Goal: Task Accomplishment & Management: Use online tool/utility

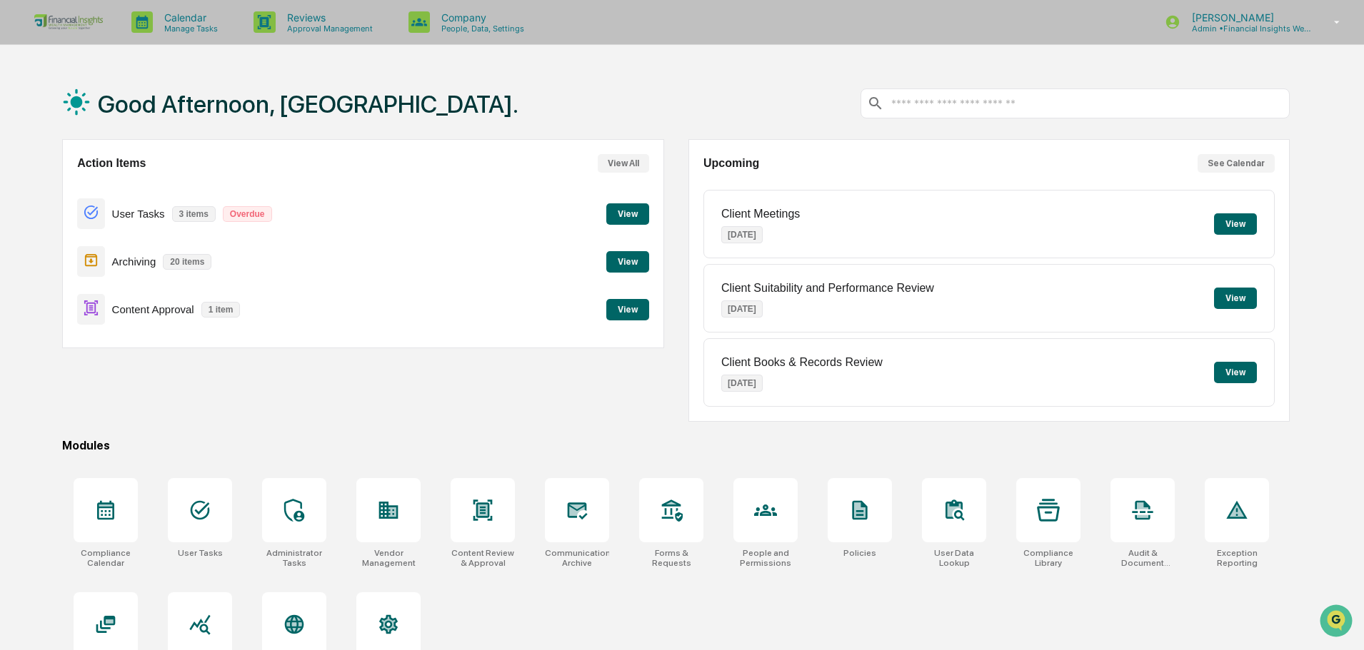
scroll to position [68, 0]
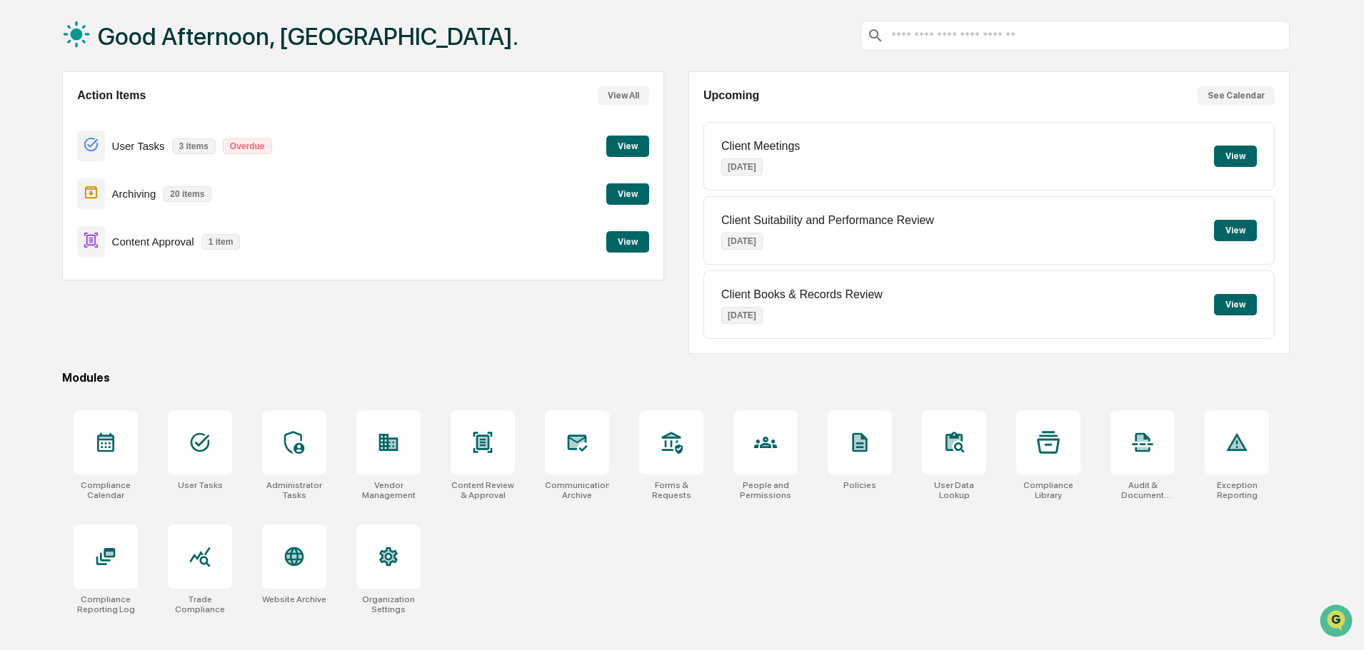
click at [628, 143] on button "View" at bounding box center [627, 146] width 43 height 21
click at [637, 191] on button "View" at bounding box center [627, 193] width 43 height 21
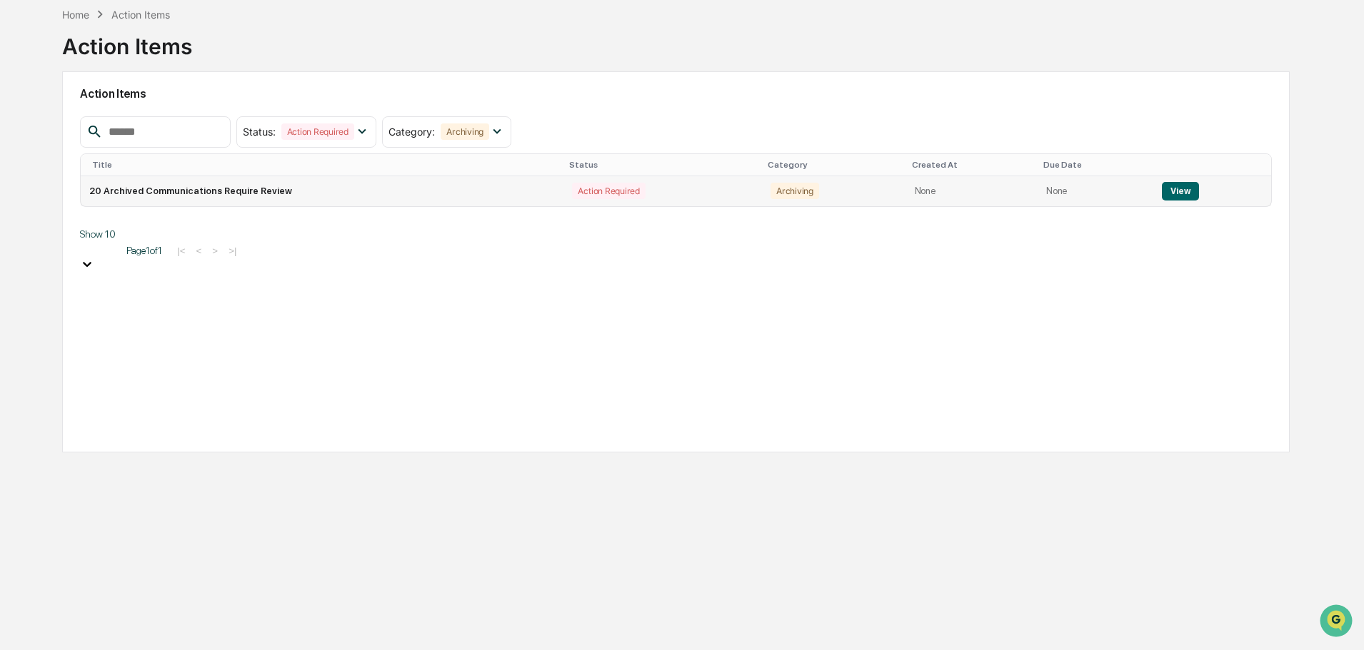
click at [1189, 183] on button "View" at bounding box center [1180, 191] width 36 height 19
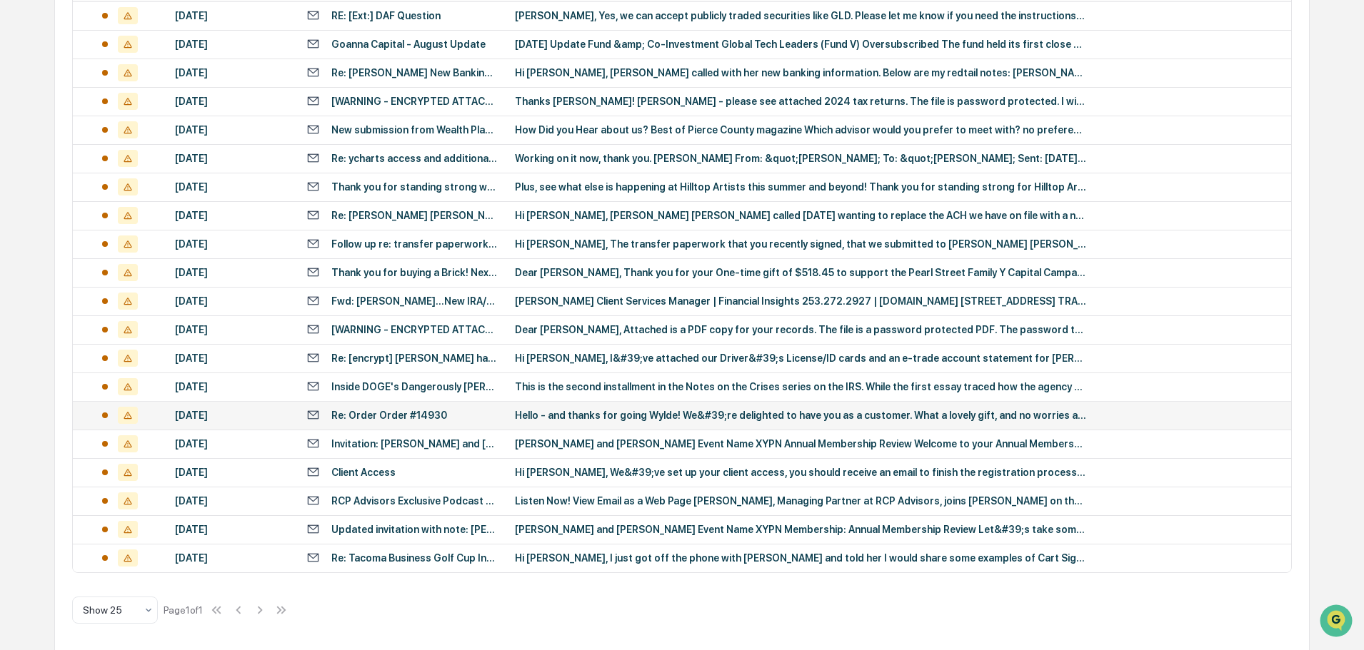
scroll to position [330, 0]
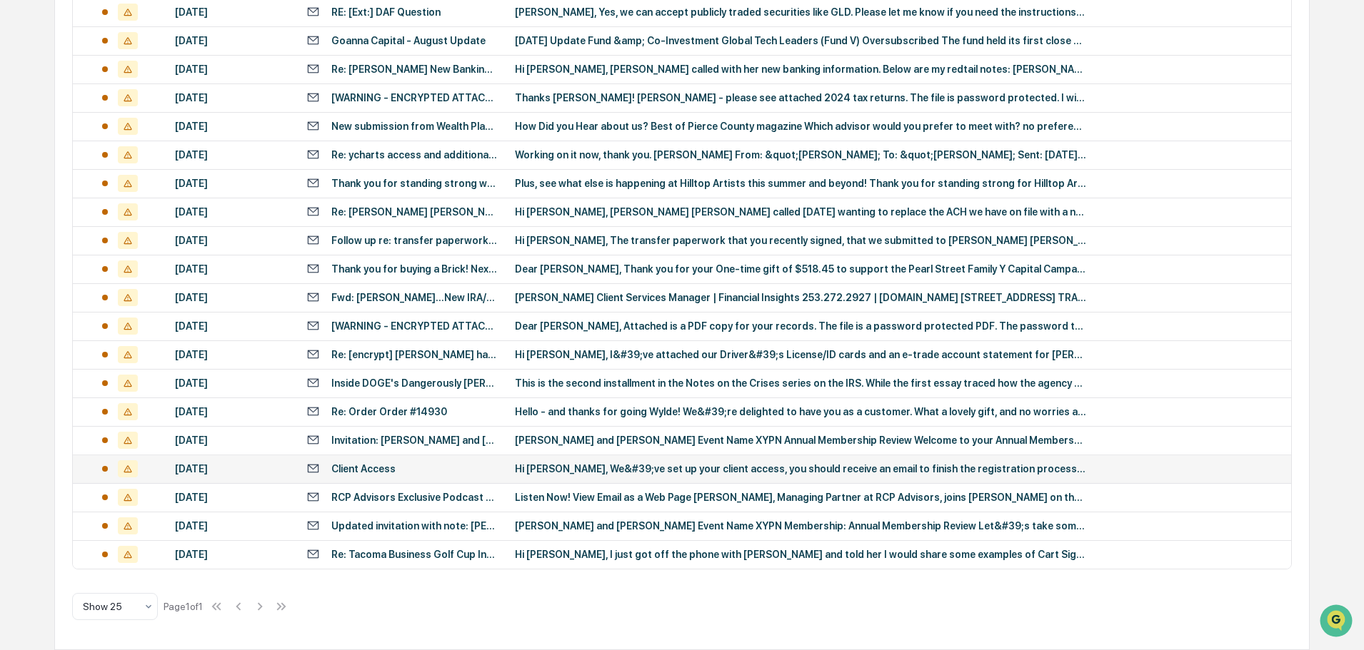
click at [403, 463] on div "Client Access" at bounding box center [401, 469] width 191 height 14
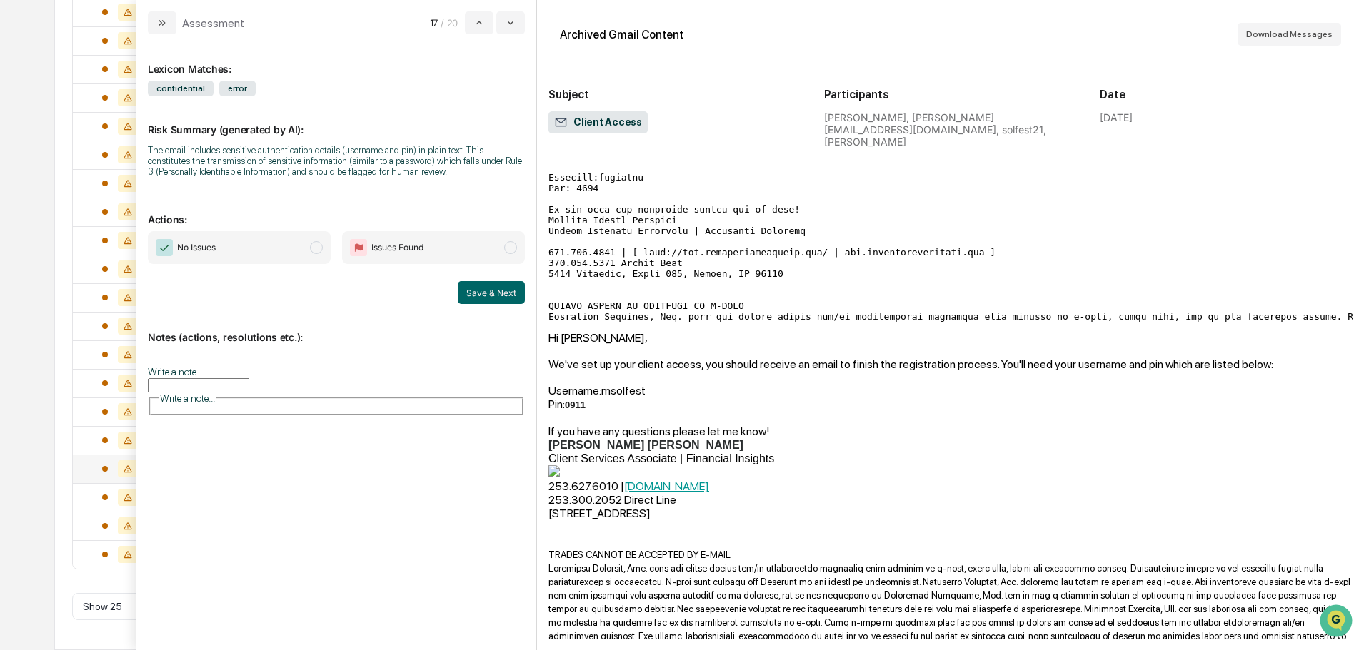
scroll to position [24, 0]
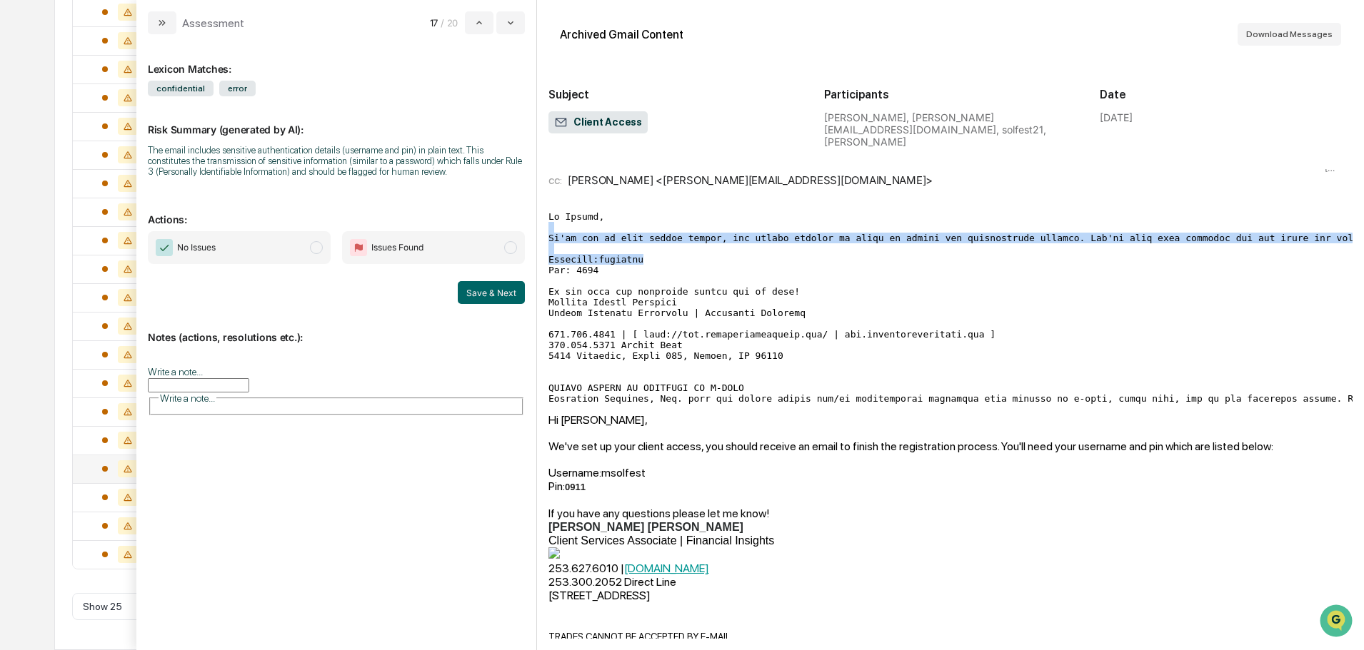
drag, startPoint x: 595, startPoint y: 247, endPoint x: 543, endPoint y: 212, distance: 63.4
click at [543, 212] on div "Archived Gmail Content Download Messages Subject Client Access Participants [PE…" at bounding box center [950, 325] width 827 height 650
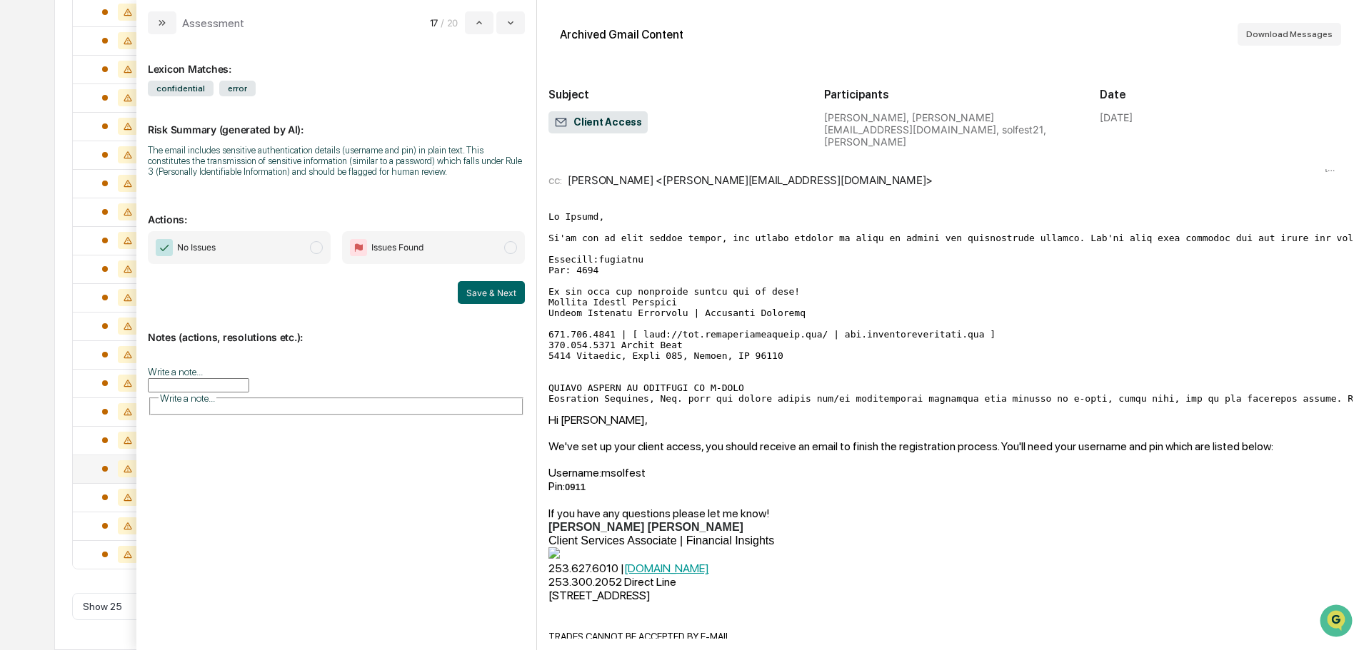
click at [702, 265] on pre "modal" at bounding box center [950, 307] width 804 height 193
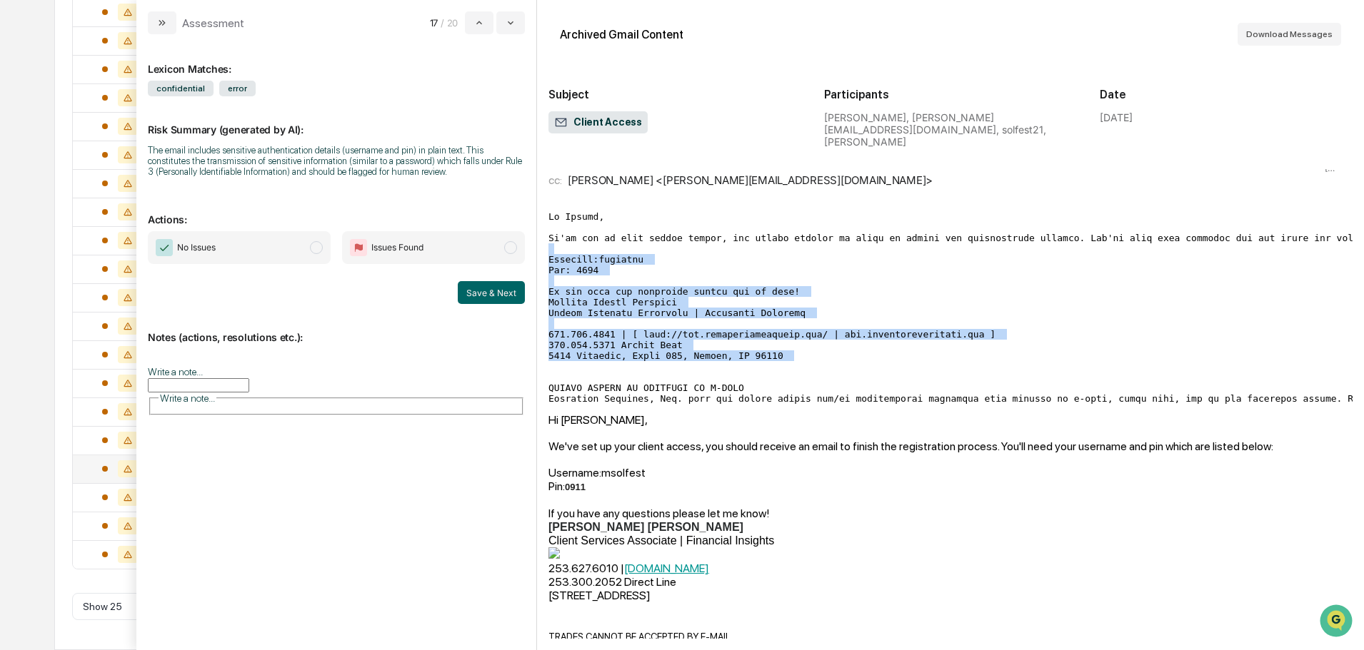
drag, startPoint x: 755, startPoint y: 241, endPoint x: 840, endPoint y: 356, distance: 142.9
click at [840, 356] on pre "modal" at bounding box center [950, 307] width 804 height 193
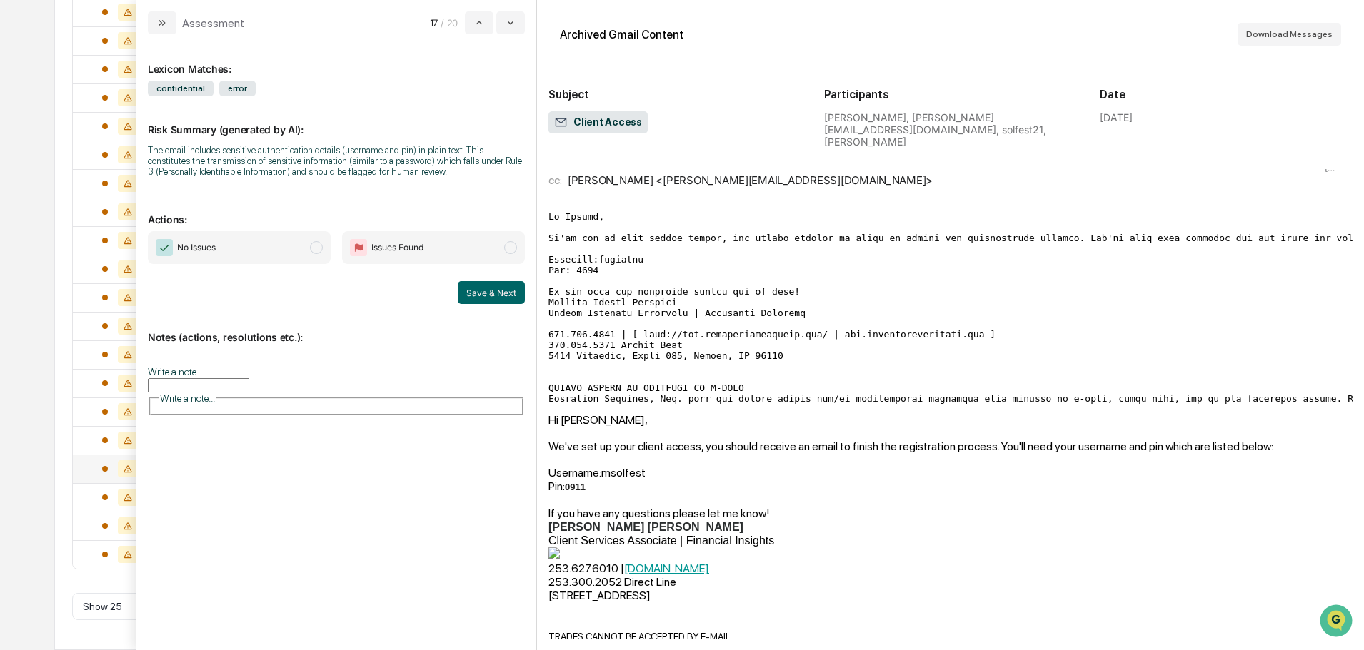
click at [850, 362] on pre "modal" at bounding box center [950, 307] width 804 height 193
click at [46, 73] on div "Calendar Manage Tasks Reviews Approval Management Company People, Data, Setting…" at bounding box center [682, 160] width 1364 height 980
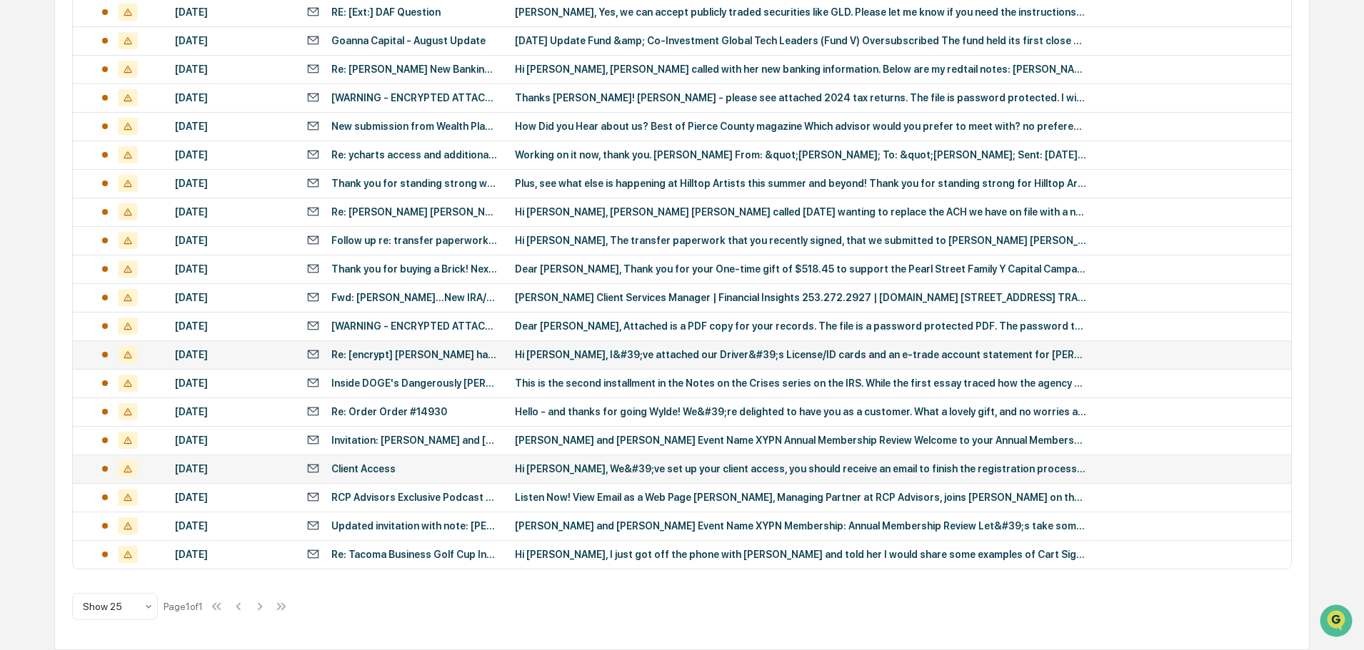
click at [450, 352] on div "Re: [encrypt] [PERSON_NAME] has sent you an encrypted message" at bounding box center [414, 354] width 166 height 11
click at [59, 61] on div "All Conversations Options Review Required 20 Review Completed - Flagged as Issu…" at bounding box center [681, 233] width 1254 height 833
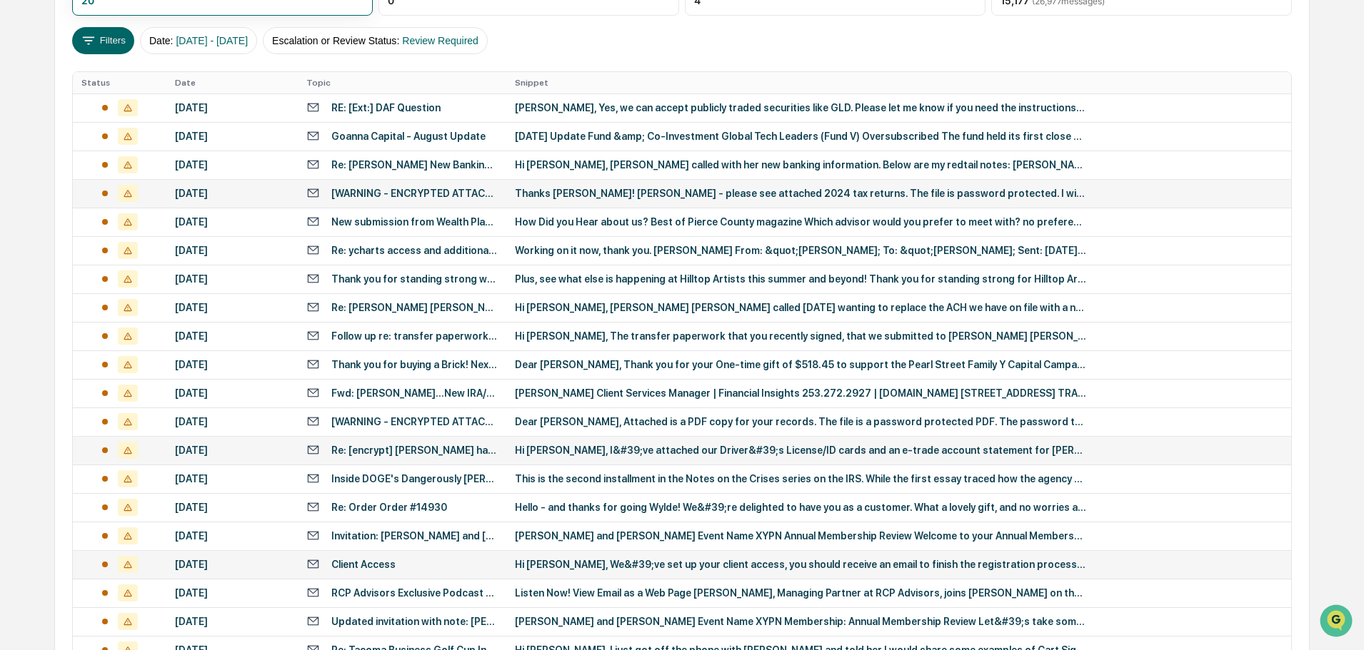
scroll to position [44, 0]
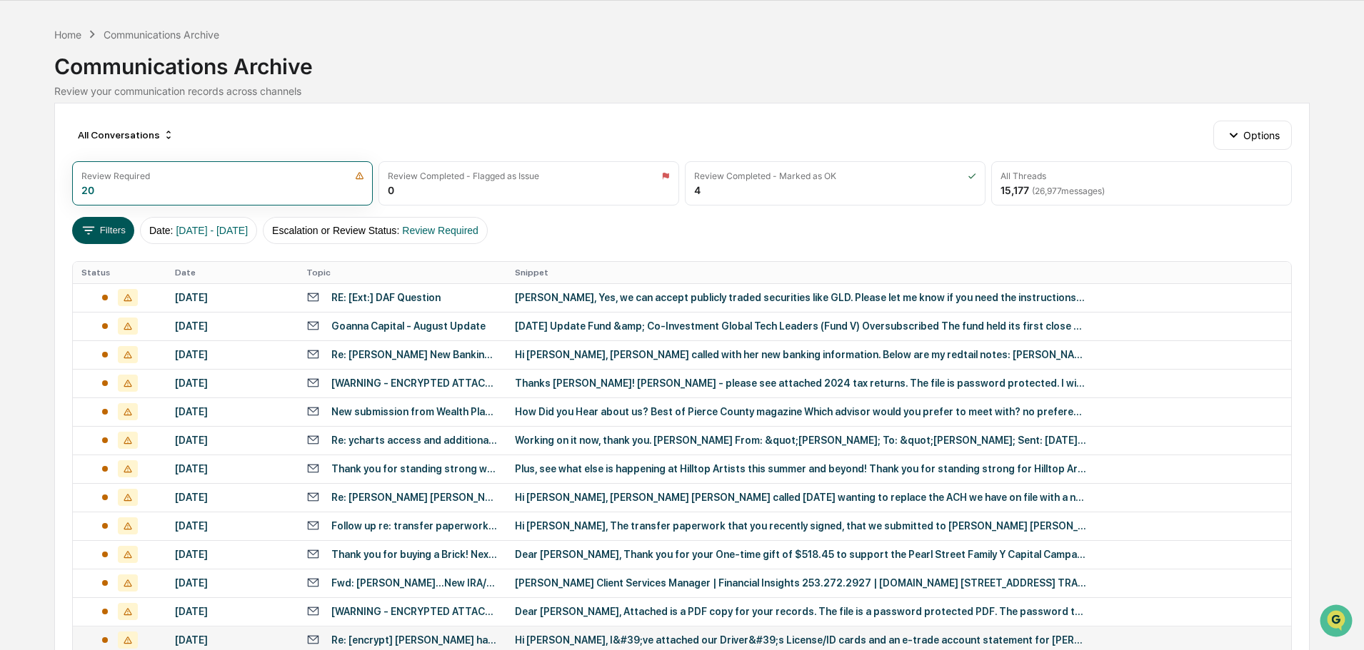
click at [111, 238] on button "Filters" at bounding box center [103, 230] width 62 height 27
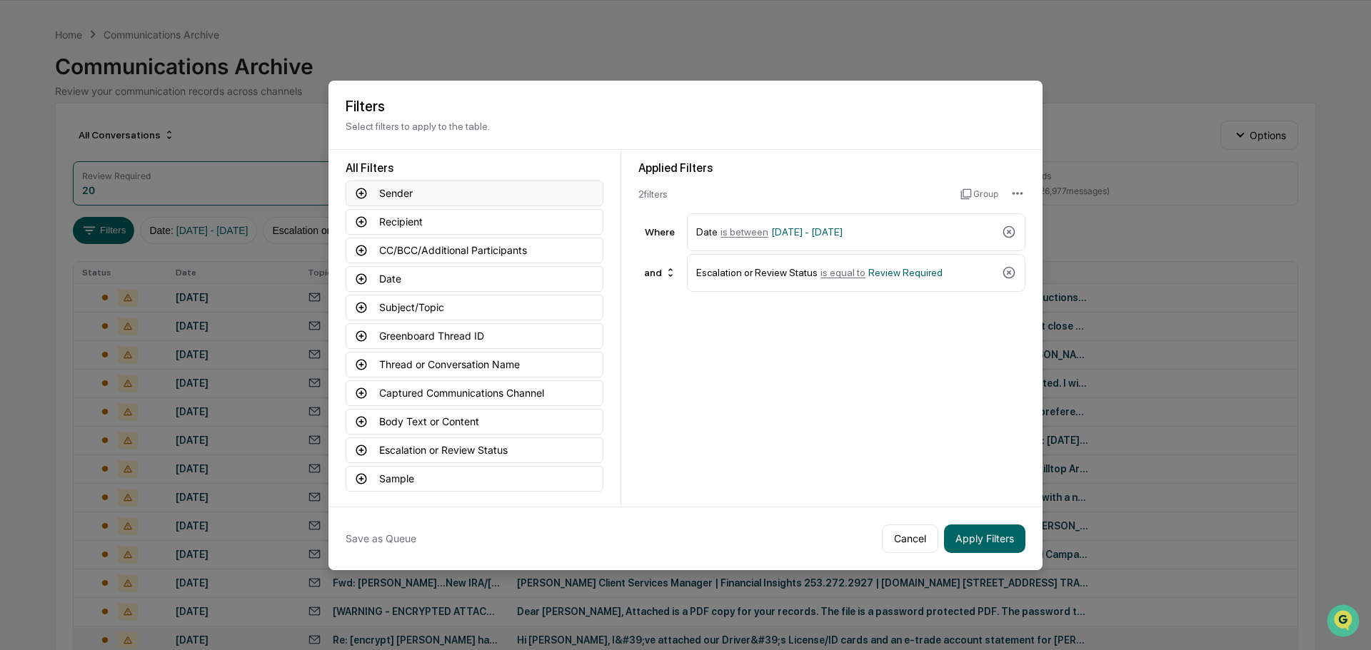
click at [354, 188] on button "Sender" at bounding box center [475, 194] width 258 height 26
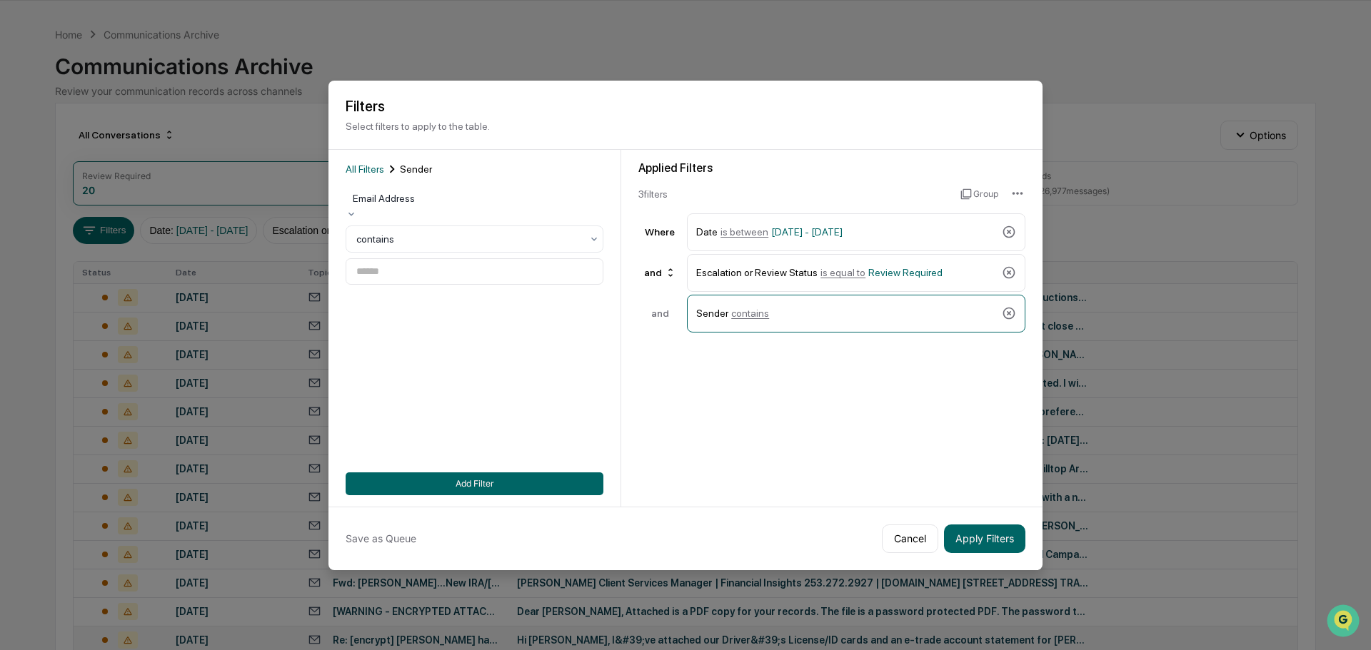
click at [400, 202] on div at bounding box center [474, 198] width 243 height 14
click at [402, 246] on div at bounding box center [468, 239] width 225 height 14
click at [1004, 538] on button "Apply Filters" at bounding box center [984, 539] width 81 height 29
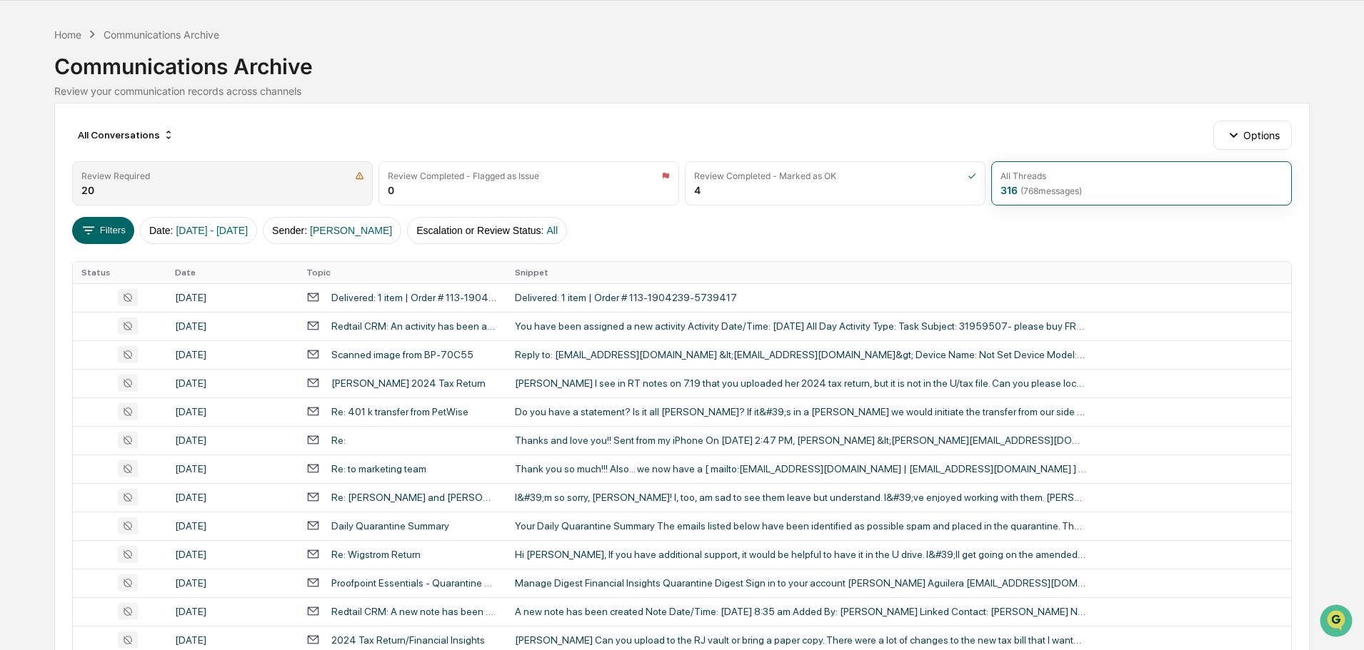
click at [251, 193] on div "Review Required 20" at bounding box center [222, 183] width 301 height 44
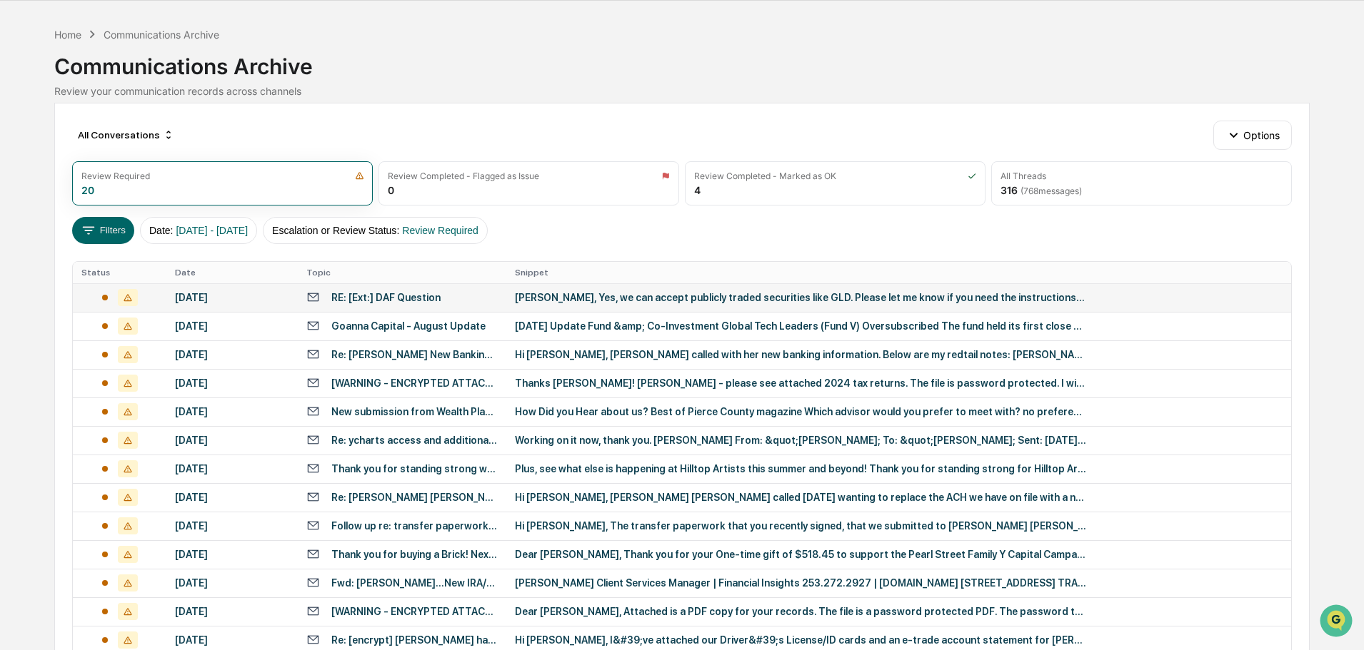
click at [624, 297] on div "[PERSON_NAME], Yes, we can accept publicly traded securities like GLD. Please l…" at bounding box center [800, 297] width 571 height 11
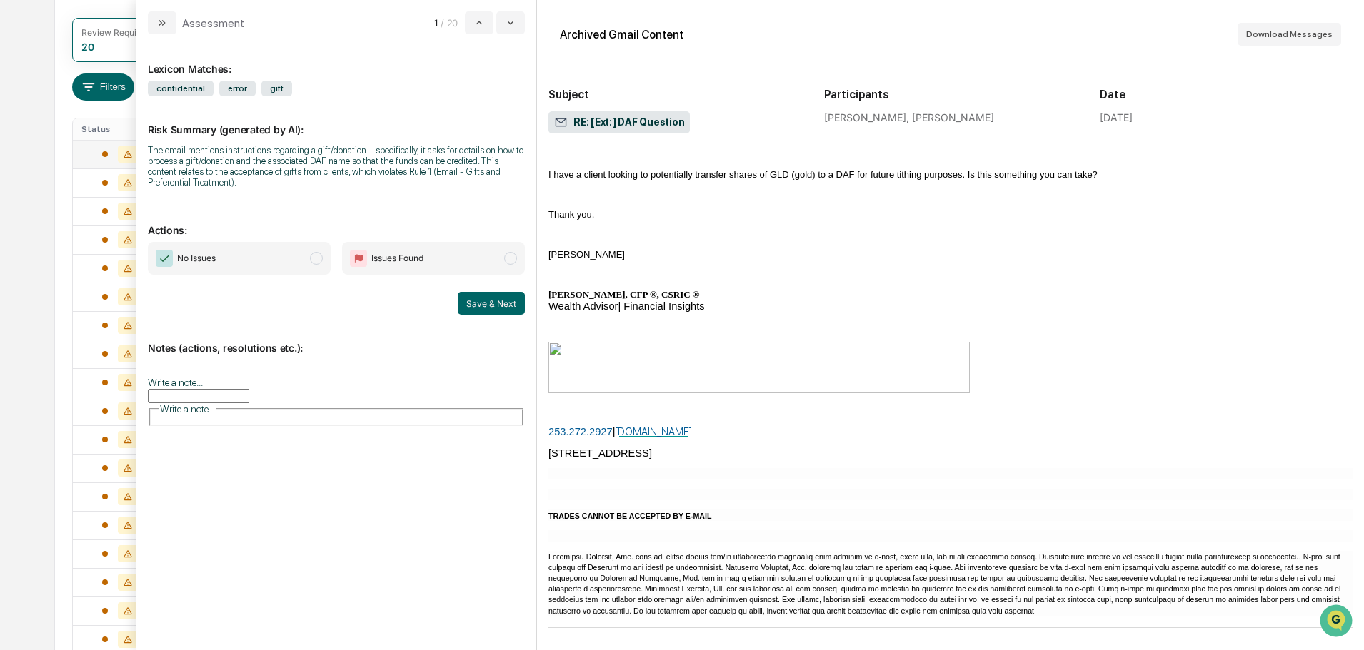
scroll to position [330, 0]
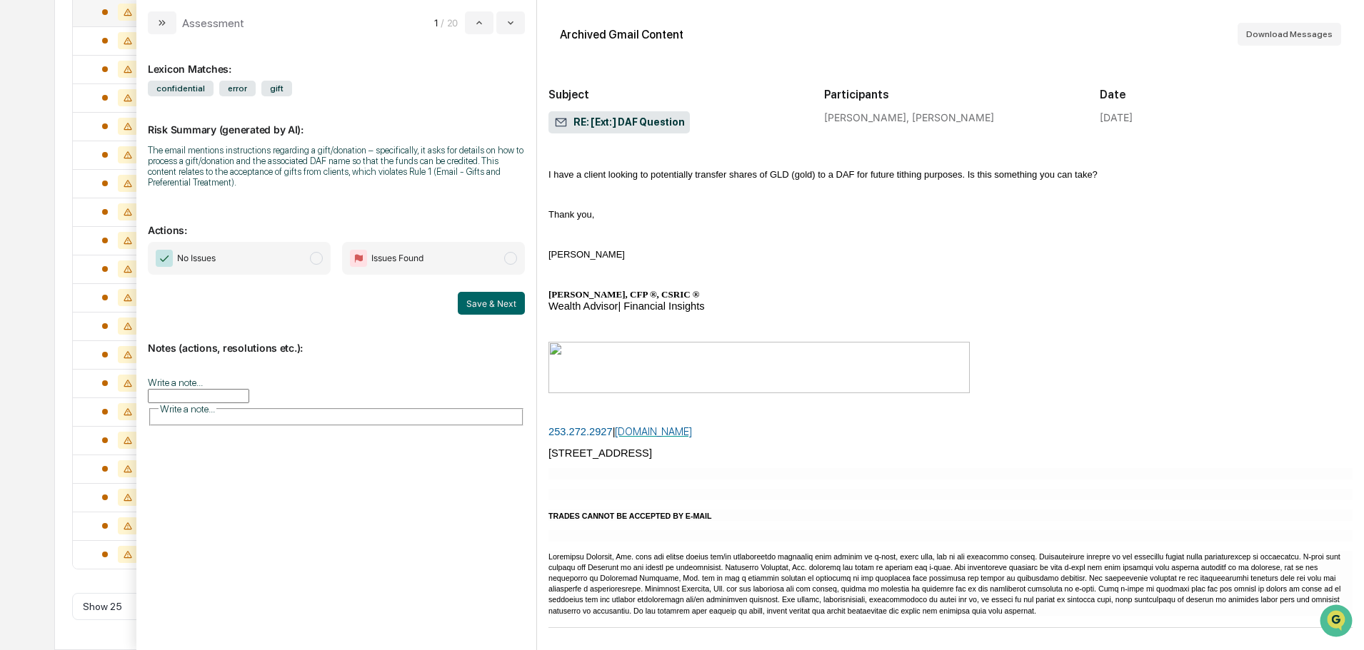
click at [43, 89] on div "Calendar Manage Tasks Reviews Approval Management Company People, Data, Setting…" at bounding box center [682, 160] width 1364 height 980
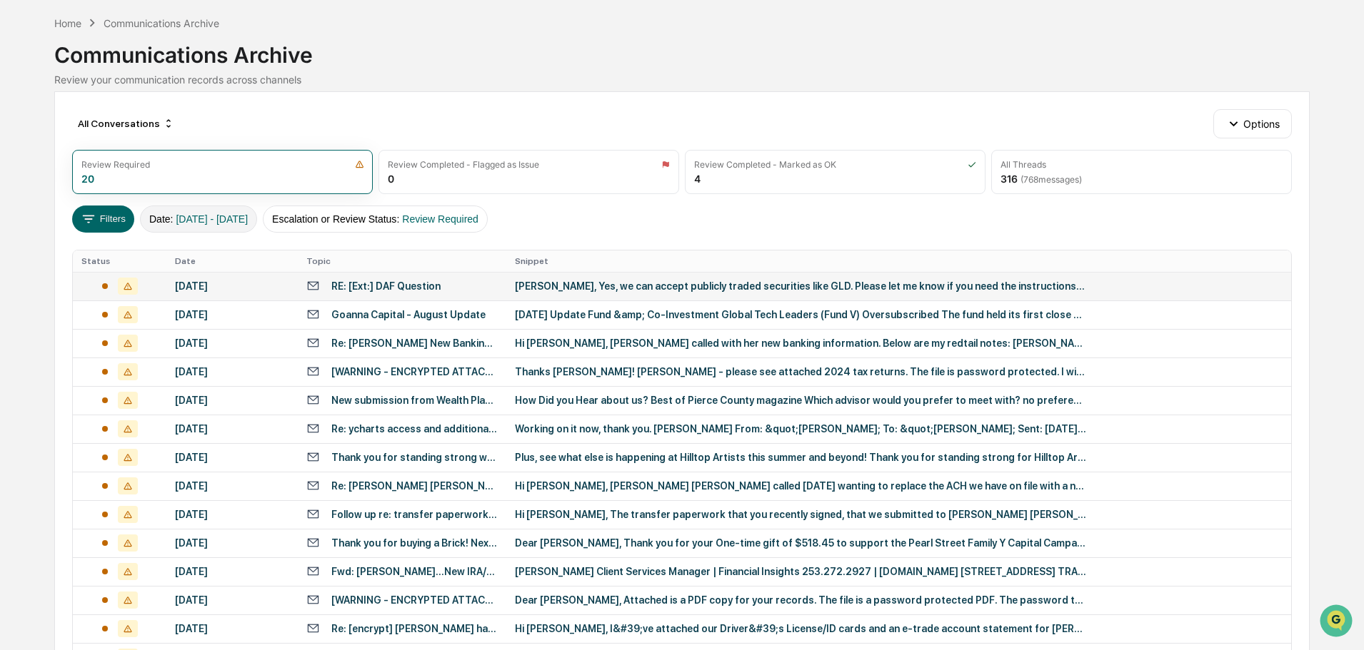
scroll to position [44, 0]
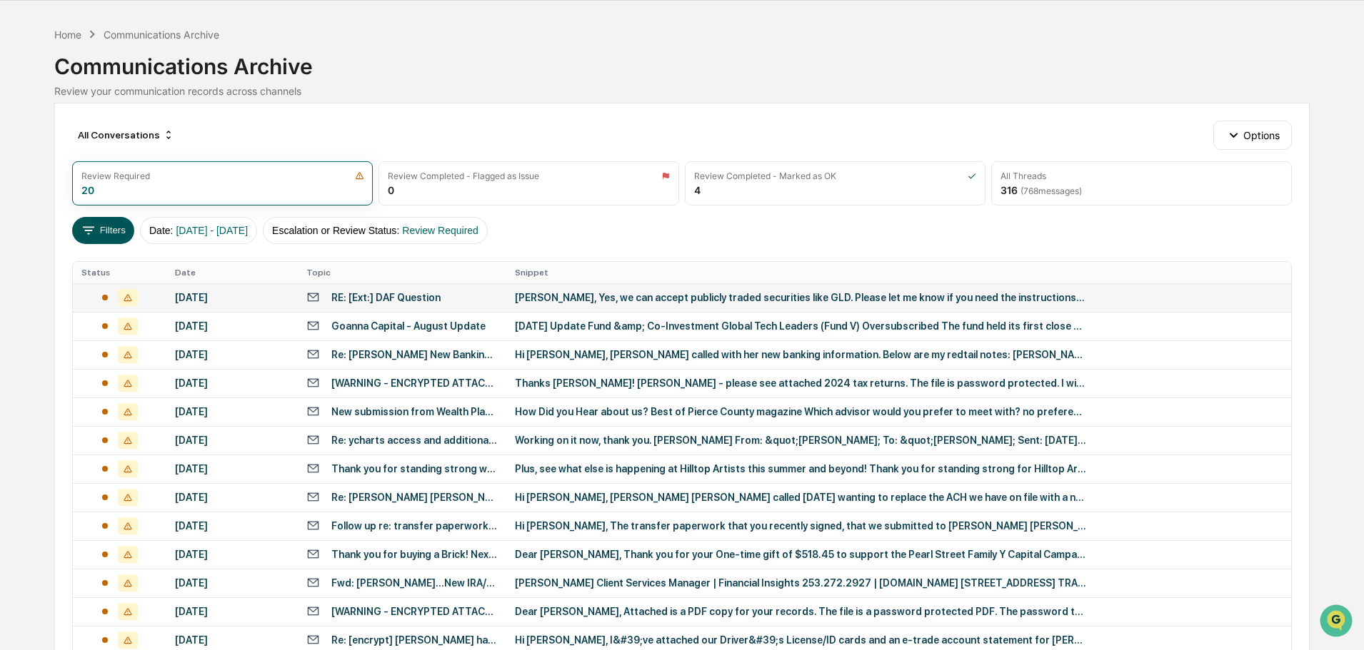
click at [107, 221] on button "Filters" at bounding box center [103, 230] width 62 height 27
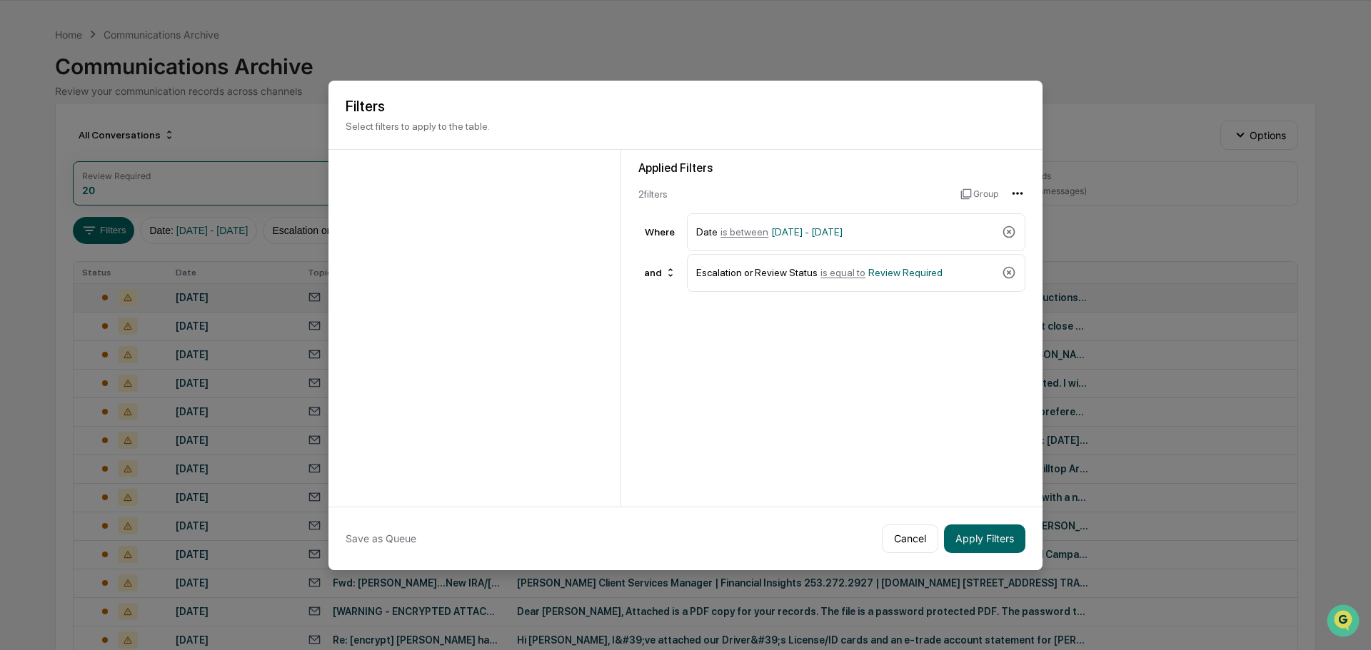
click at [1017, 196] on html "Calendar Manage Tasks Reviews Approval Management Company People, Data, Setting…" at bounding box center [685, 281] width 1371 height 650
click at [959, 192] on html "Calendar Manage Tasks Reviews Approval Management Company People, Data, Setting…" at bounding box center [685, 281] width 1371 height 650
click at [751, 179] on div "Applied Filters 2 filter s Group Where Date is between [DATE] - [DATE] and Esca…" at bounding box center [831, 226] width 387 height 131
click at [900, 531] on button "Cancel" at bounding box center [910, 539] width 56 height 29
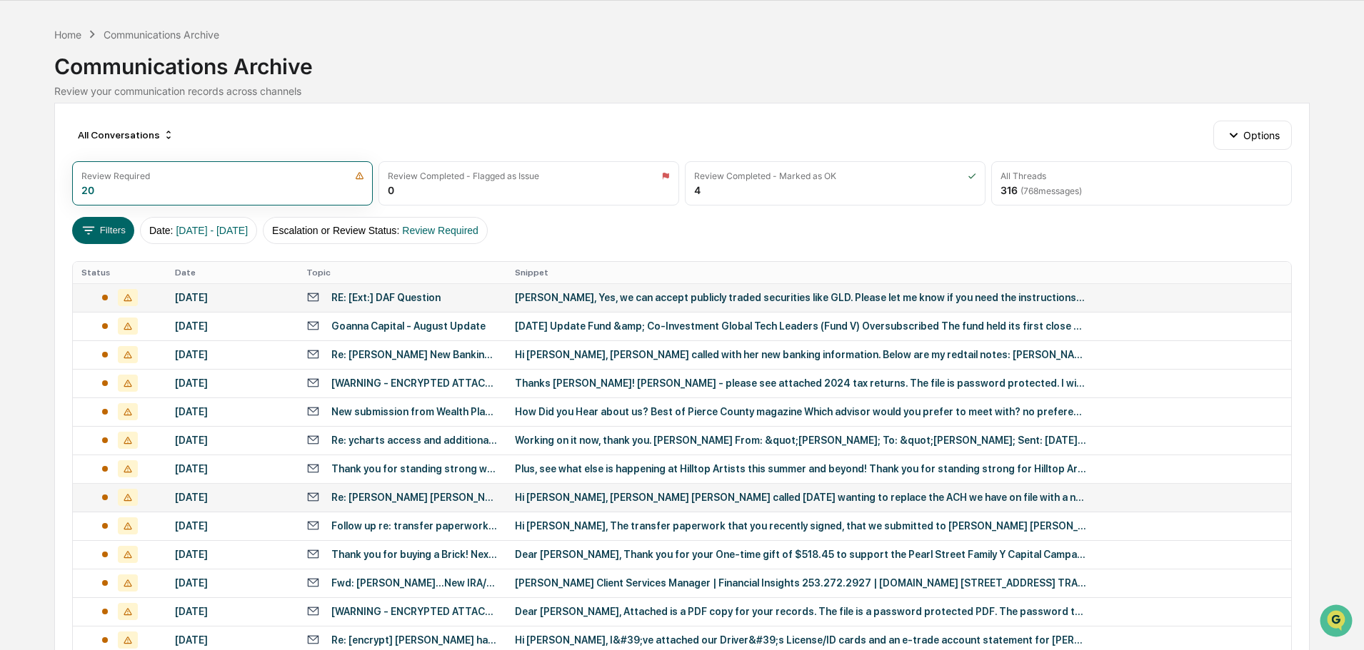
click at [661, 498] on div "Hi [PERSON_NAME], [PERSON_NAME] [PERSON_NAME] called [DATE] wanting to replace …" at bounding box center [800, 497] width 571 height 11
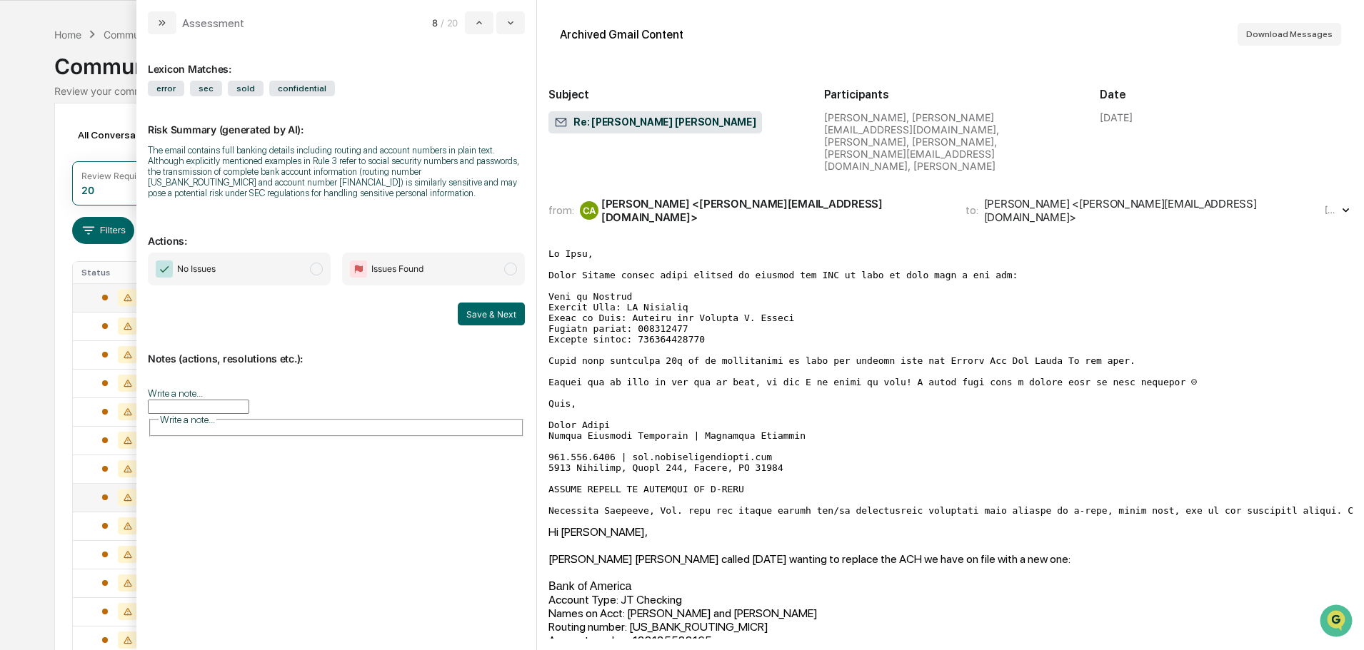
click at [699, 197] on div "[PERSON_NAME] <[PERSON_NAME][EMAIL_ADDRESS][DOMAIN_NAME]>" at bounding box center [774, 210] width 347 height 27
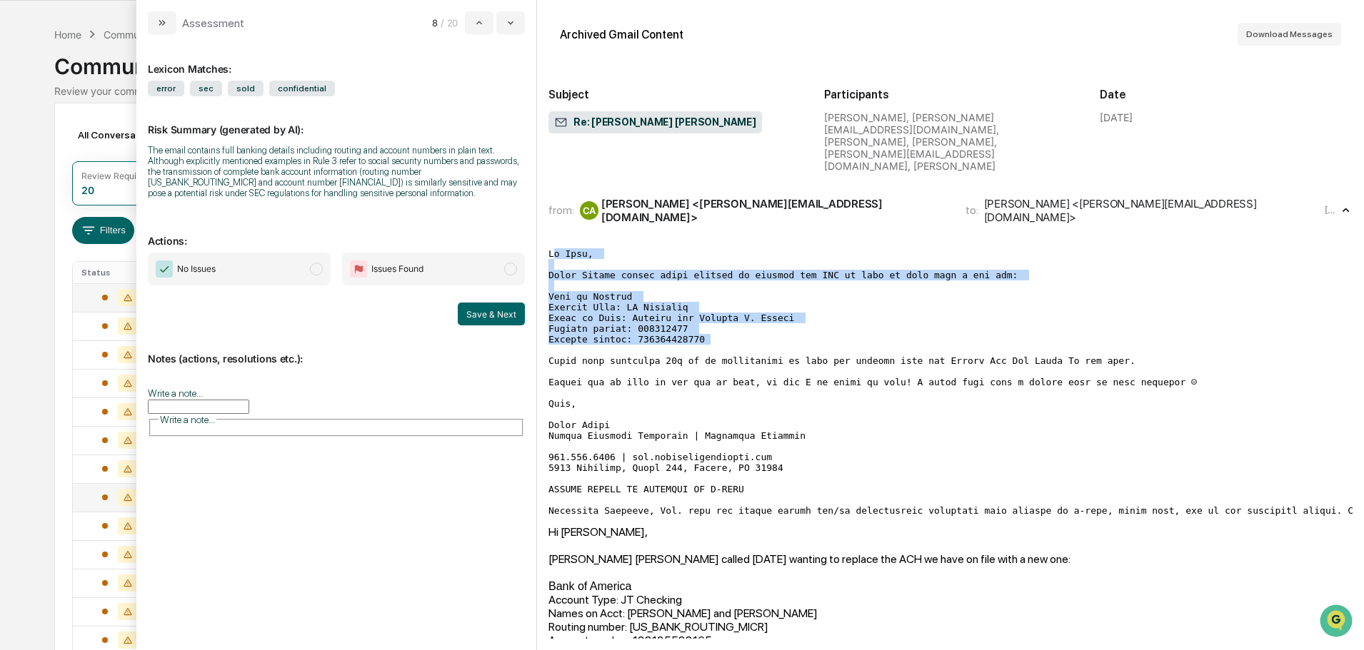
drag, startPoint x: 553, startPoint y: 231, endPoint x: 792, endPoint y: 314, distance: 254.0
click at [792, 314] on pre "modal" at bounding box center [950, 382] width 804 height 268
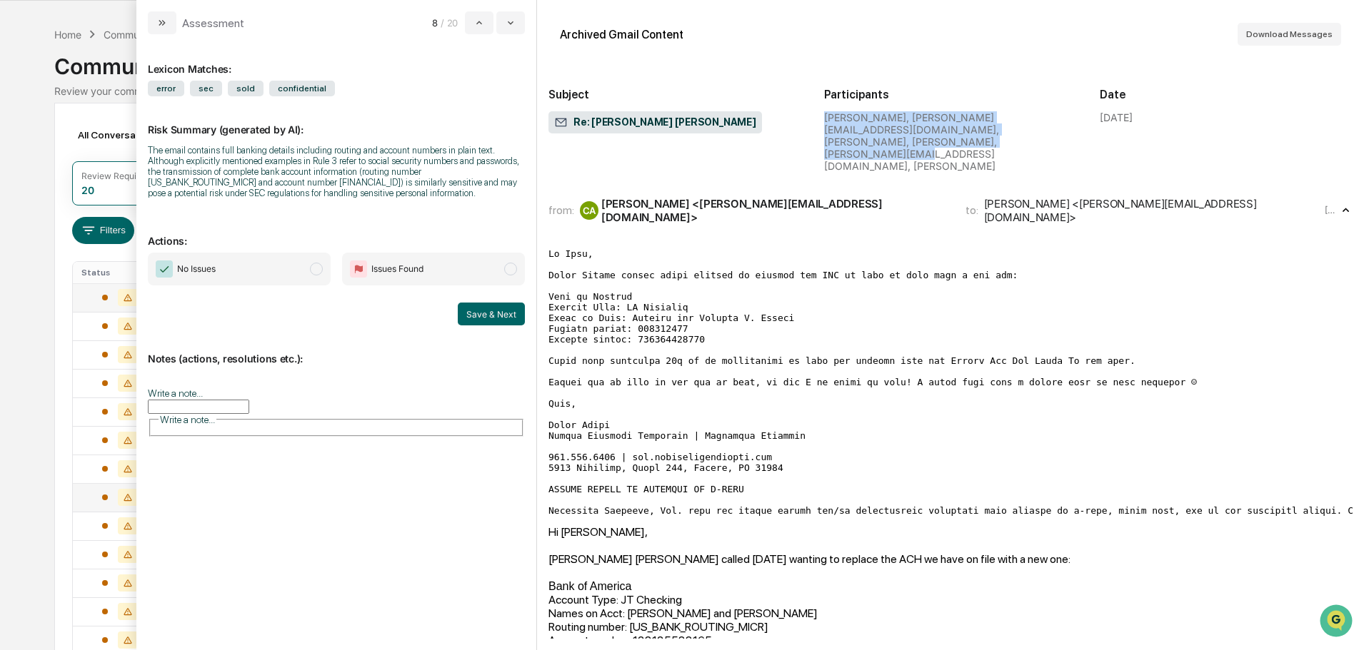
drag, startPoint x: 816, startPoint y: 116, endPoint x: 942, endPoint y: 143, distance: 128.5
click at [942, 143] on div "Subject Re: [PERSON_NAME] [PERSON_NAME] Participants [PERSON_NAME], [PERSON_NAM…" at bounding box center [950, 118] width 804 height 122
click at [942, 148] on div "Subject Re: [PERSON_NAME] [PERSON_NAME] Participants [PERSON_NAME], [PERSON_NAM…" at bounding box center [950, 118] width 804 height 122
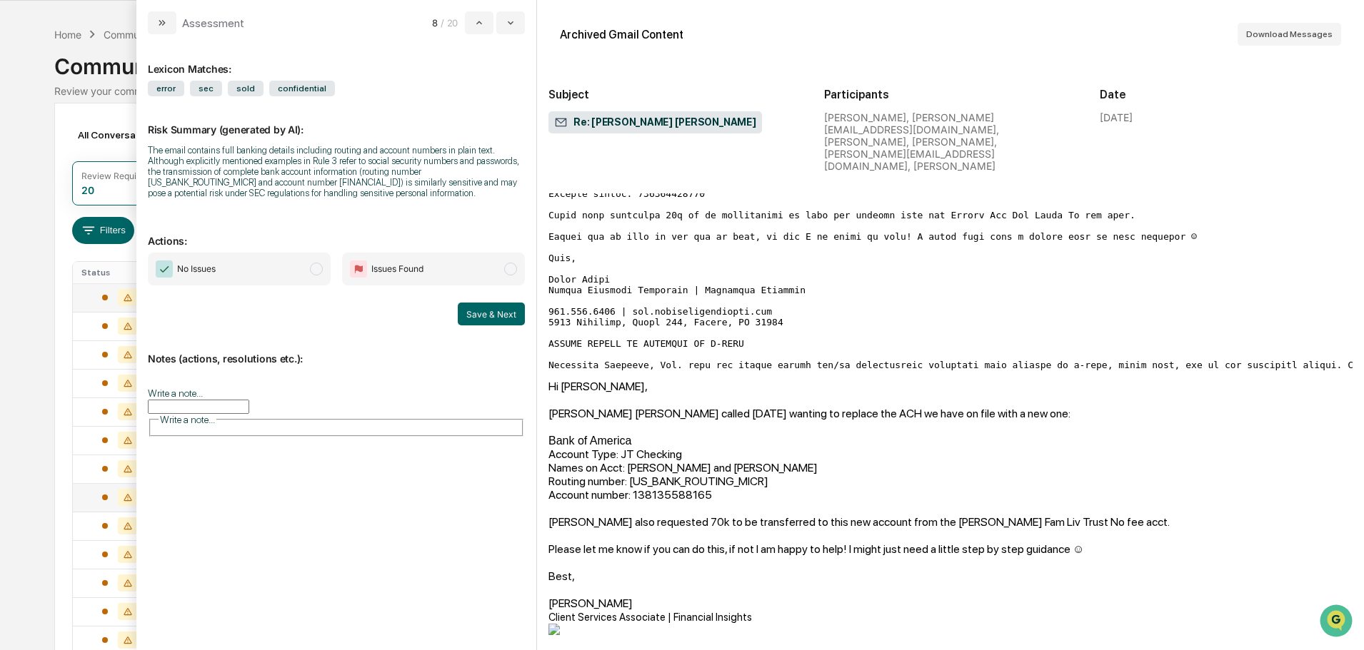
scroll to position [143, 0]
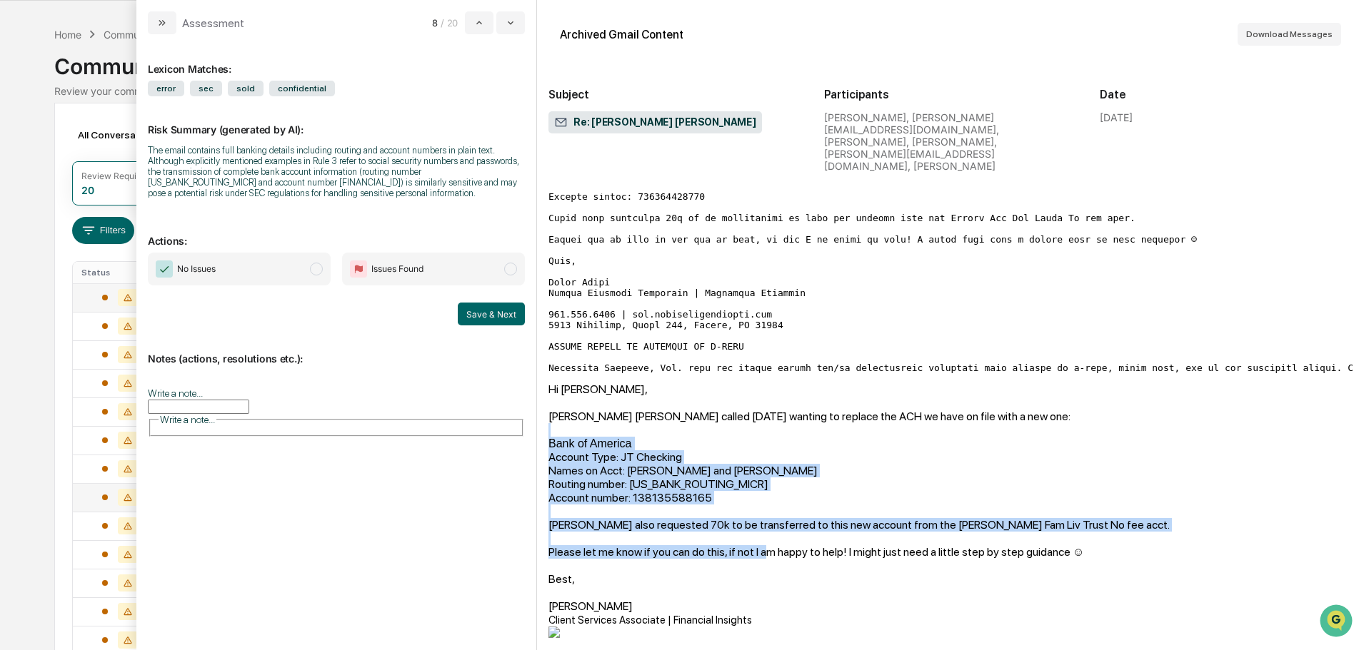
drag, startPoint x: 548, startPoint y: 404, endPoint x: 757, endPoint y: 478, distance: 222.0
click at [764, 519] on div "Hi [PERSON_NAME], [PERSON_NAME] [PERSON_NAME] called [DATE] wanting to replace …" at bounding box center [950, 593] width 804 height 421
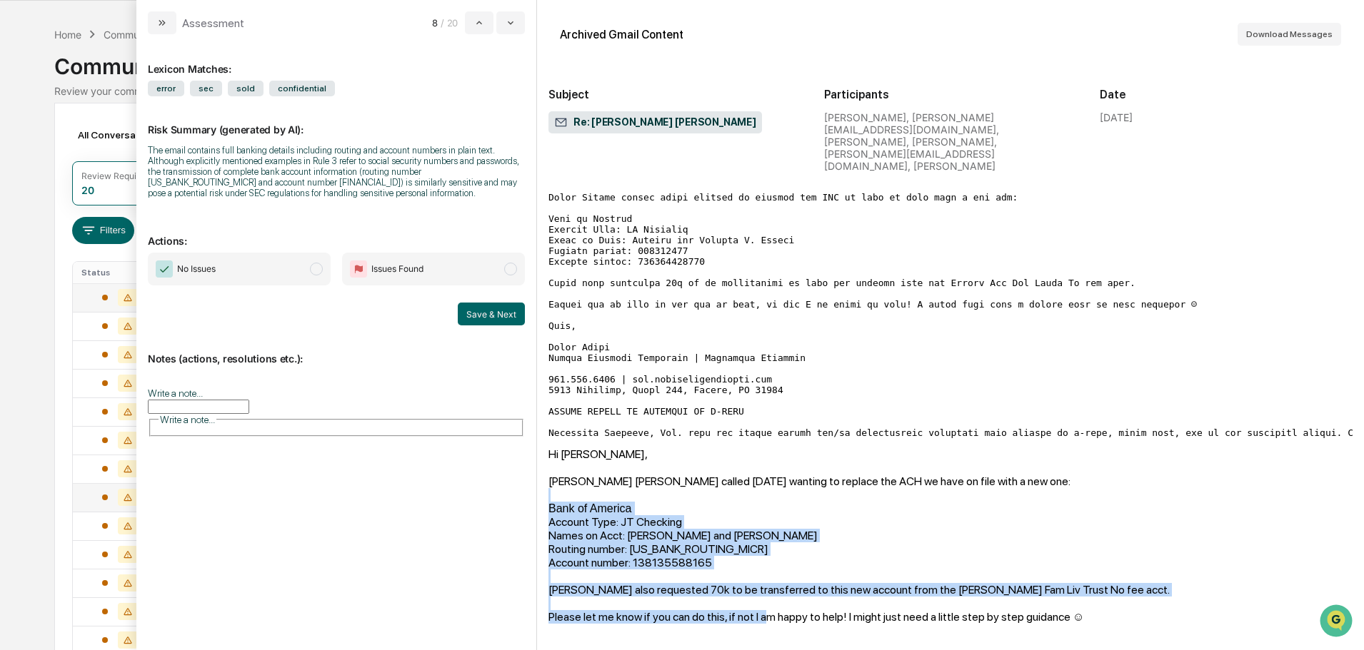
scroll to position [0, 0]
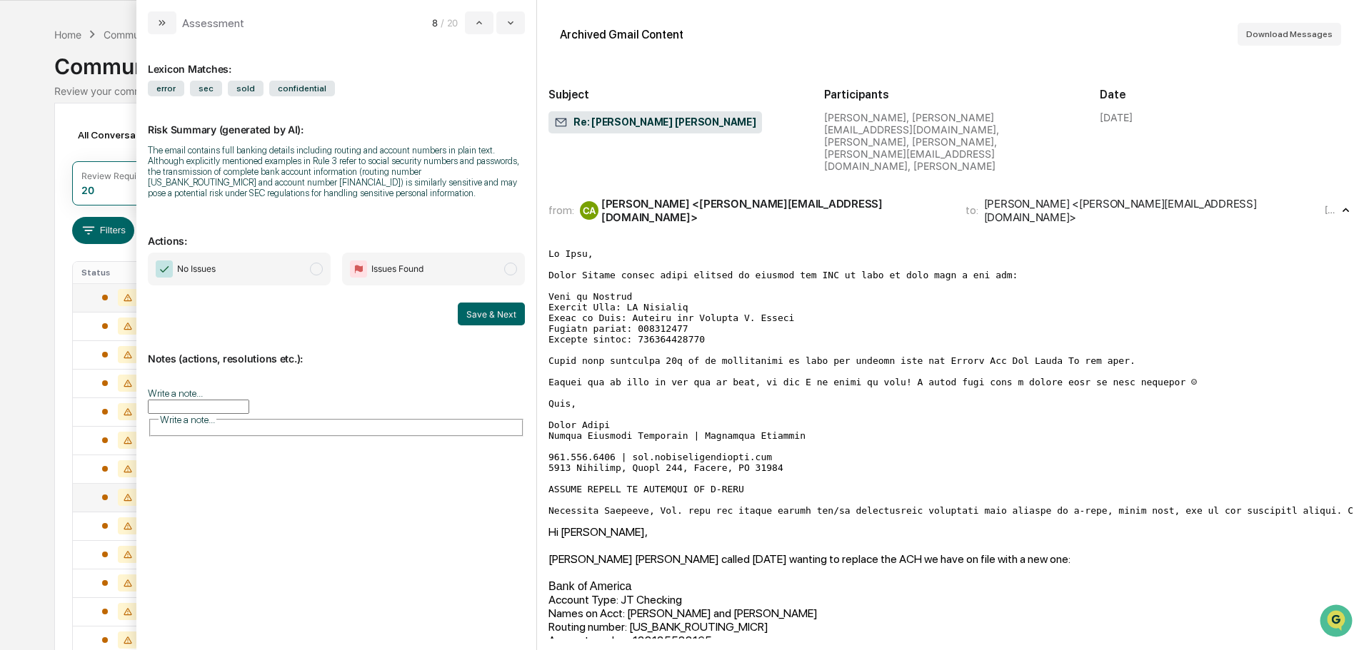
click at [775, 390] on pre "modal" at bounding box center [950, 382] width 804 height 268
drag, startPoint x: 679, startPoint y: 390, endPoint x: 649, endPoint y: 394, distance: 30.3
click at [649, 393] on pre "modal" at bounding box center [950, 382] width 804 height 268
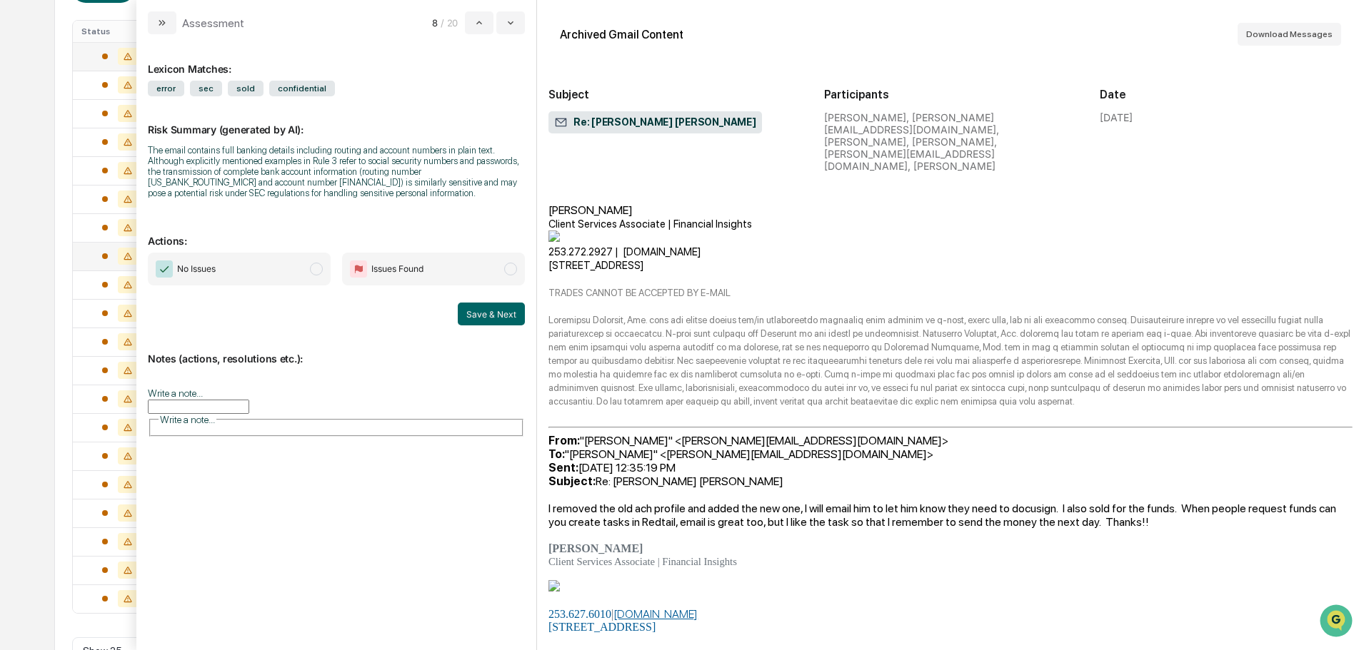
scroll to position [3355, 0]
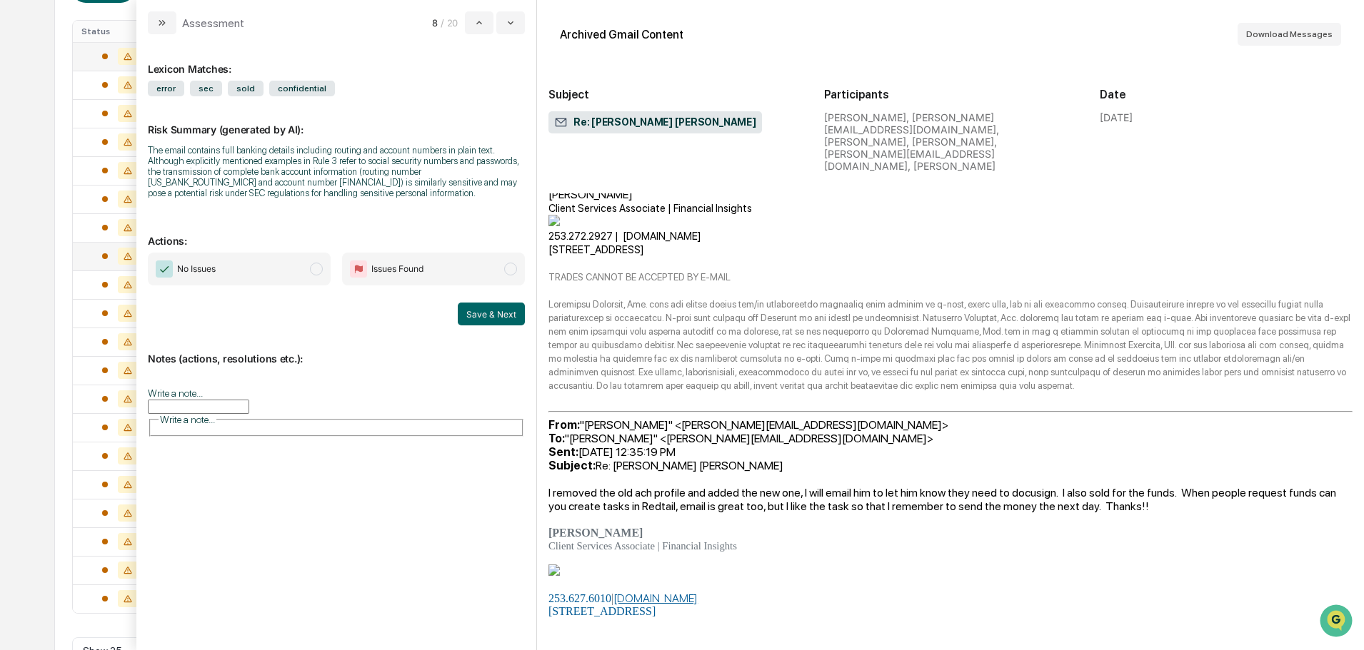
click at [39, 79] on div "Calendar Manage Tasks Reviews Approval Management Company People, Data, Setting…" at bounding box center [682, 204] width 1364 height 980
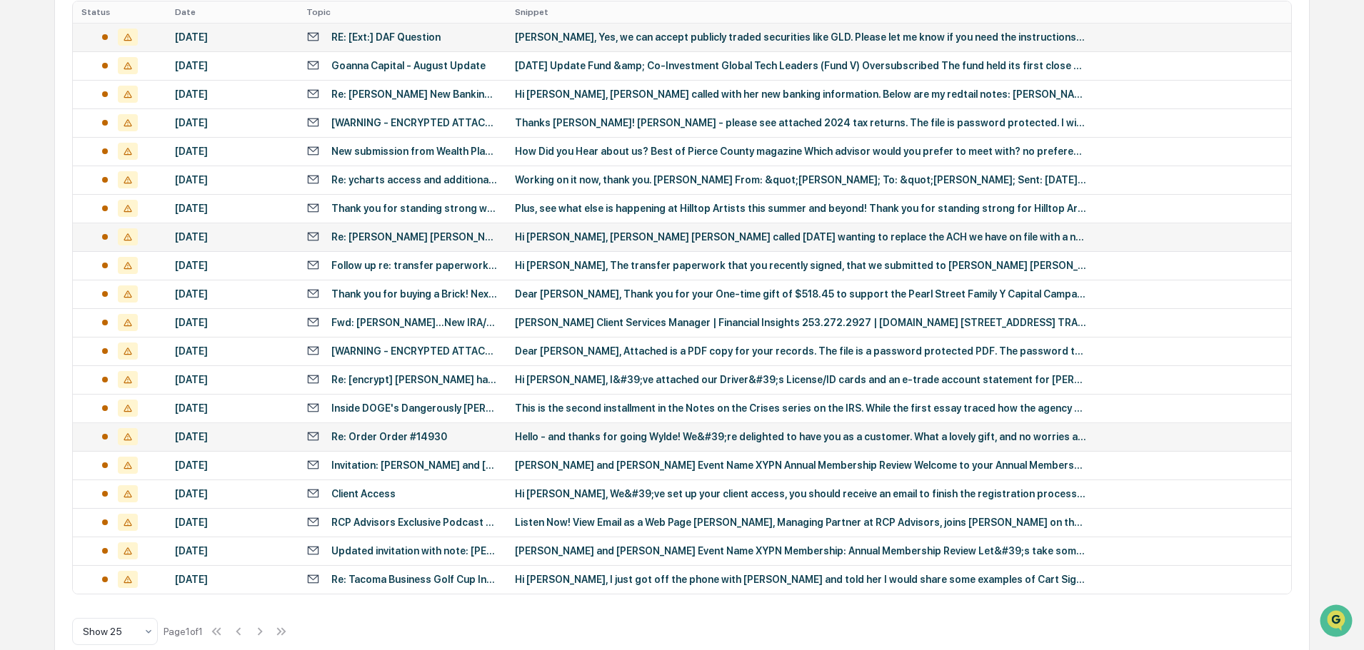
scroll to position [330, 0]
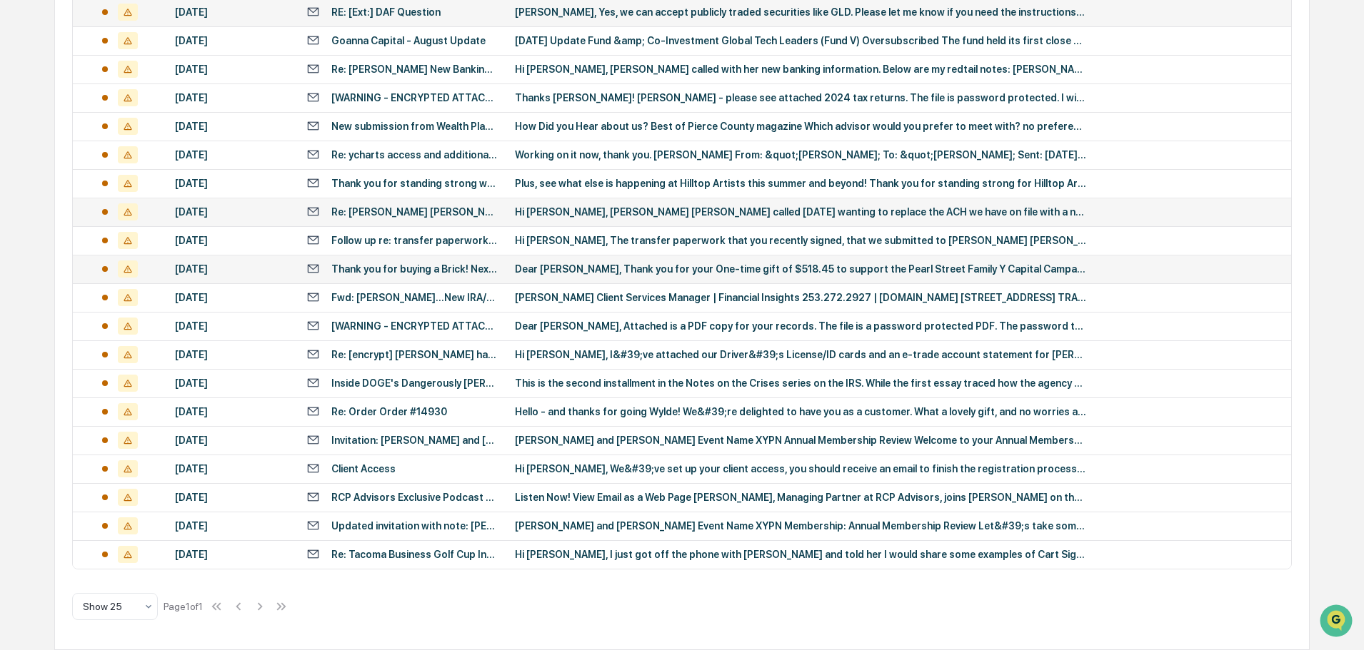
click at [413, 268] on div "Thank you for buying a Brick! Next step inside" at bounding box center [414, 268] width 166 height 11
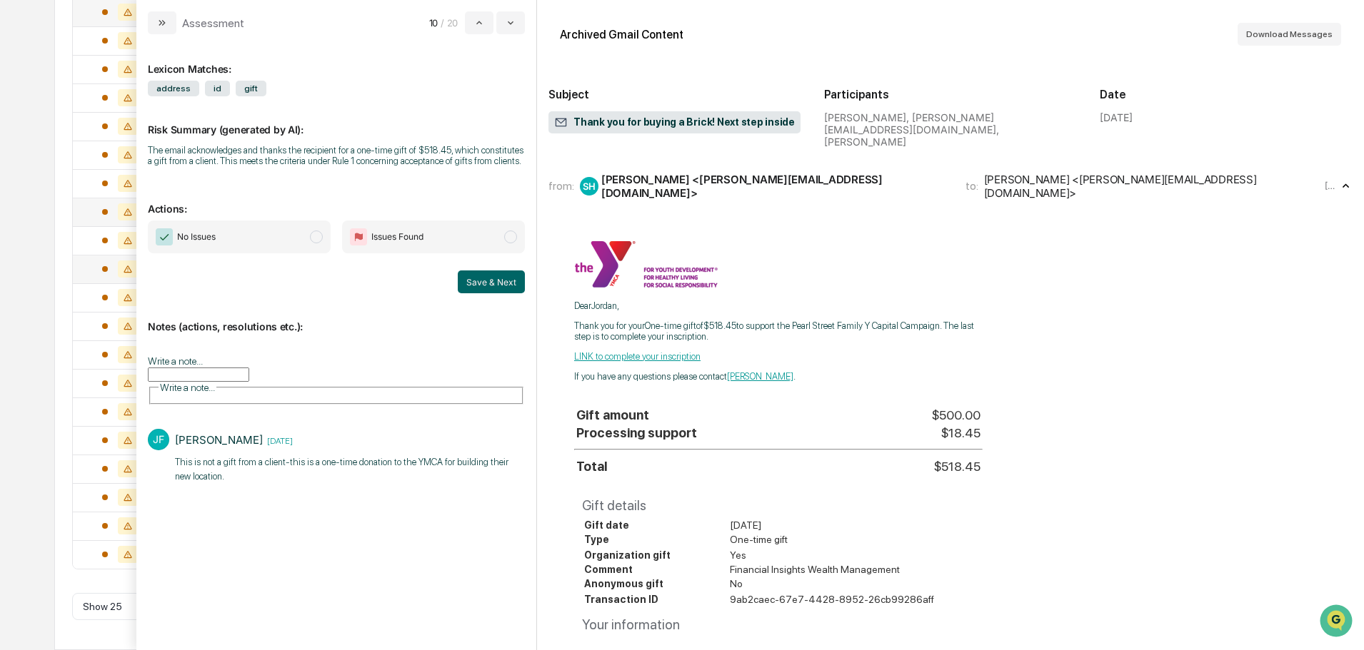
click at [286, 242] on span "No Issues" at bounding box center [239, 237] width 183 height 33
click at [500, 284] on button "Save & Next" at bounding box center [491, 282] width 67 height 23
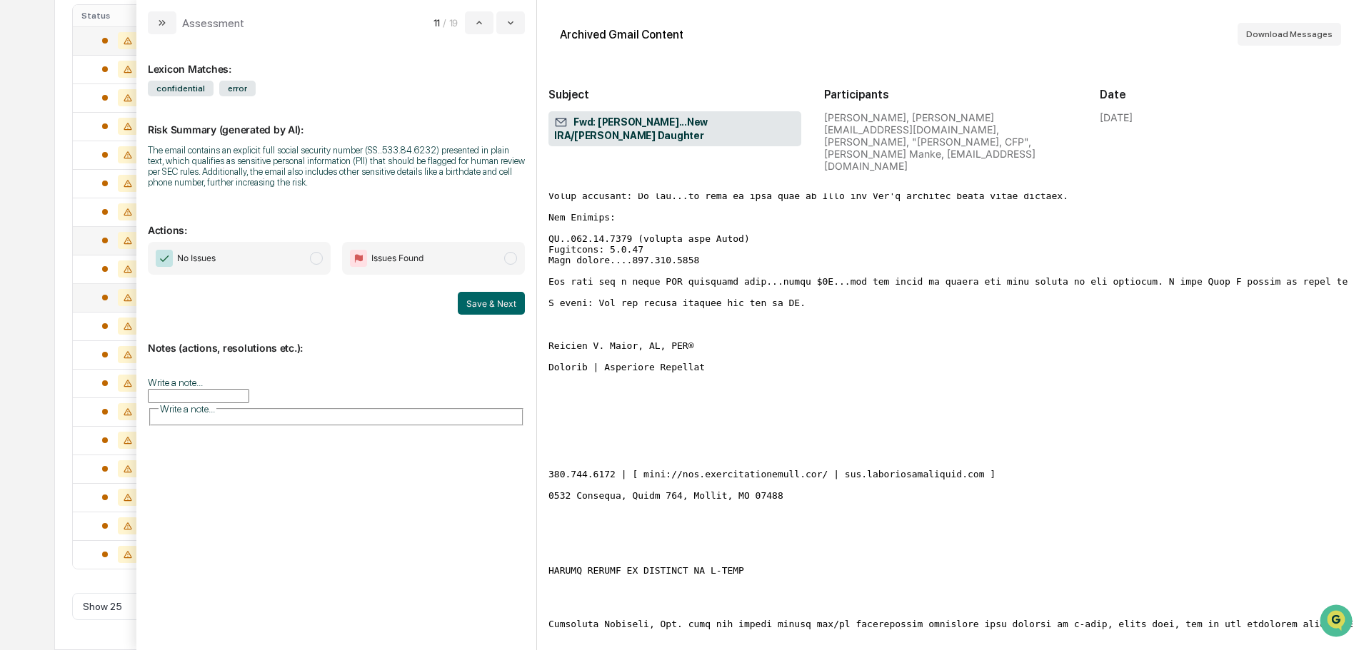
scroll to position [1142, 0]
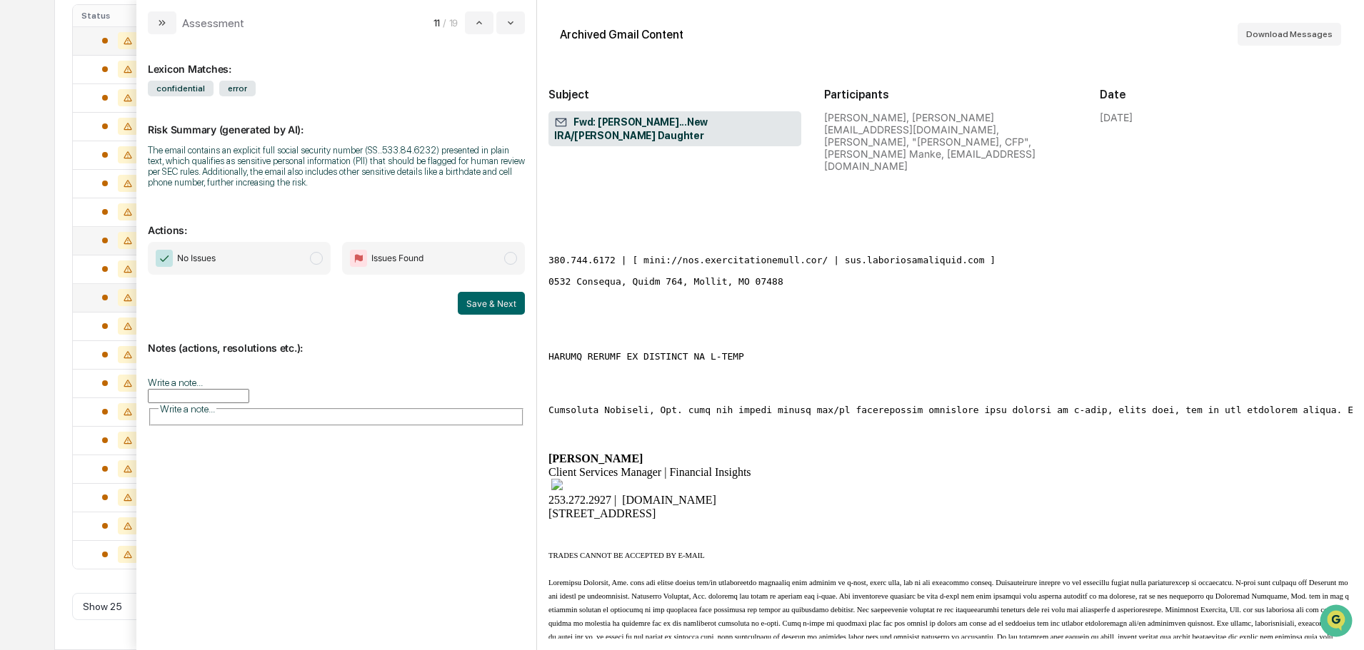
drag, startPoint x: 942, startPoint y: 270, endPoint x: 907, endPoint y: 453, distance: 186.8
drag, startPoint x: 922, startPoint y: 444, endPoint x: 987, endPoint y: 236, distance: 218.3
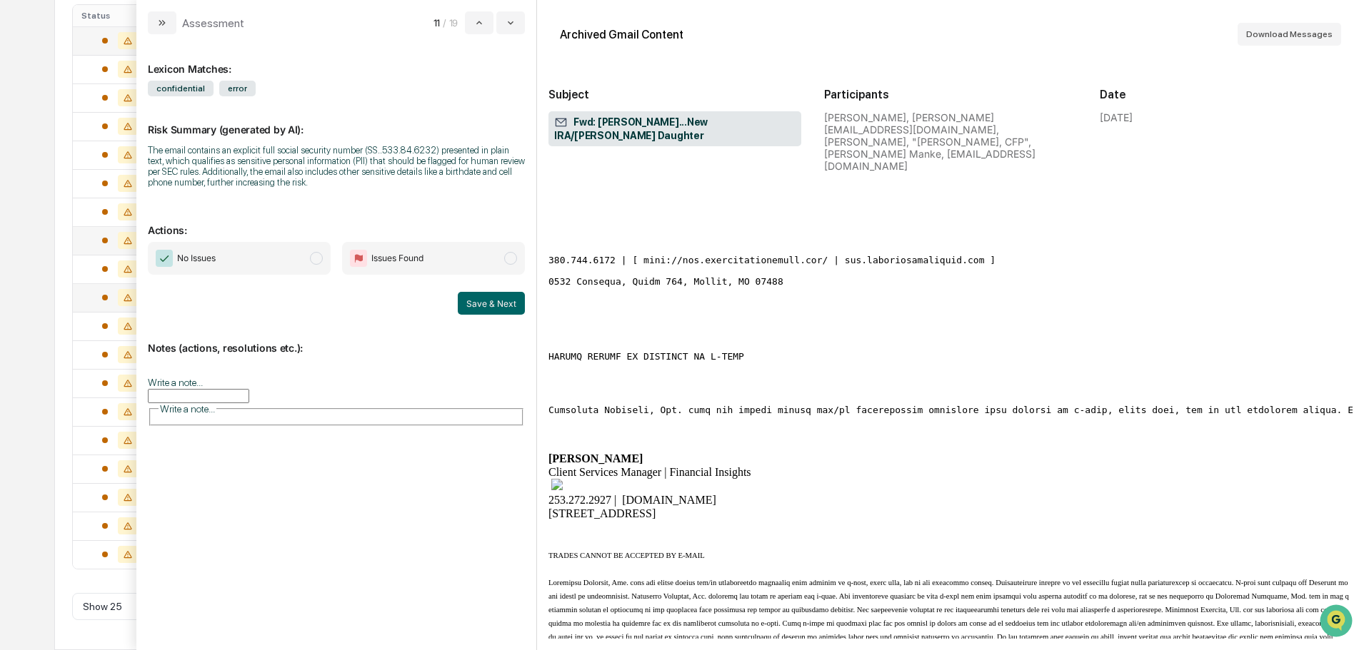
click at [323, 177] on div "The email contains an explicit full social security number (SS..533.84.6232) pr…" at bounding box center [336, 166] width 377 height 43
click at [322, 178] on div "The email contains an explicit full social security number (SS..533.84.6232) pr…" at bounding box center [336, 166] width 377 height 43
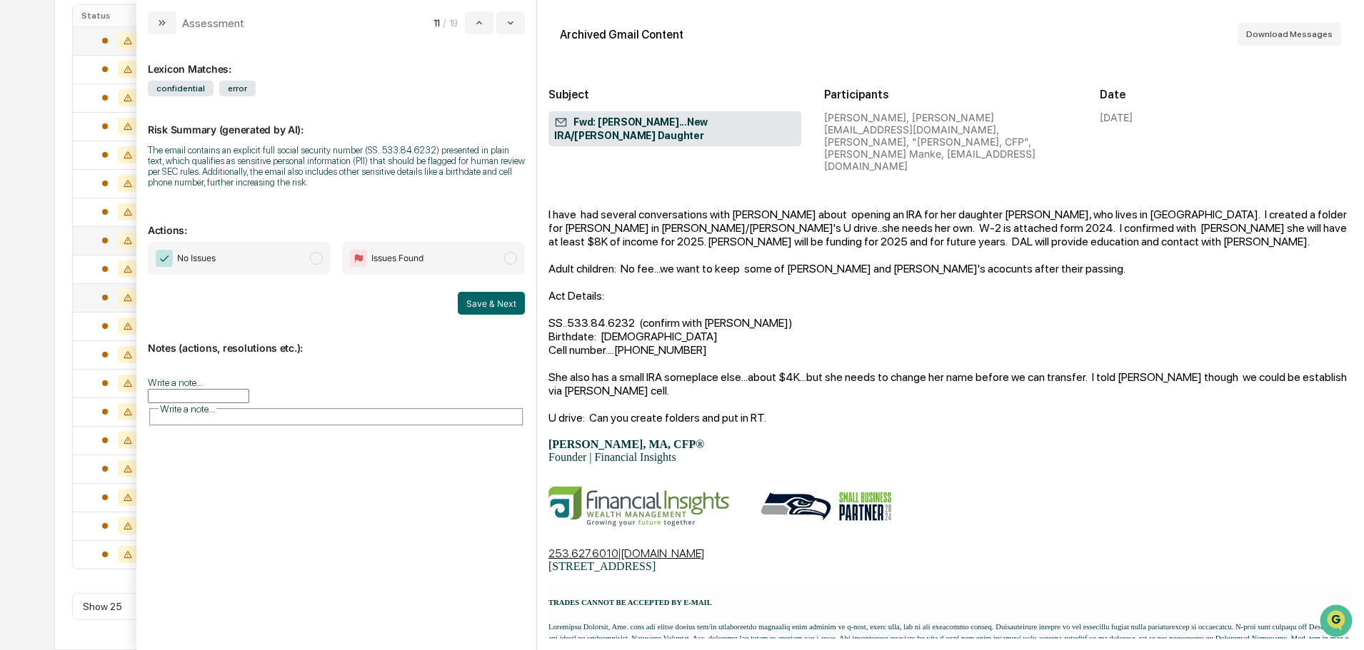
scroll to position [0, 0]
